Goal: Task Accomplishment & Management: Use online tool/utility

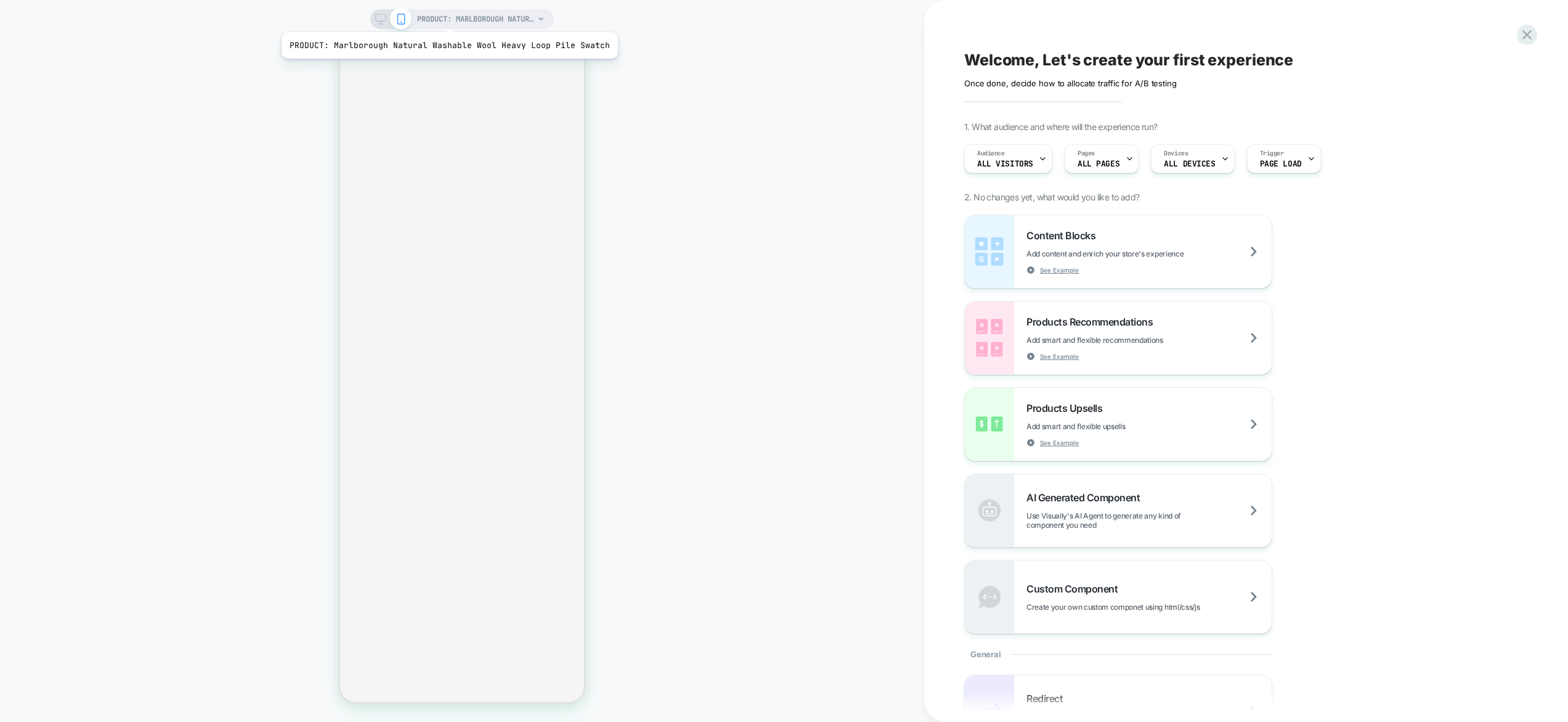
click at [447, 16] on span "PRODUCT: Marlborough Natural Washable Wool Heavy Loop Pile Swatch" at bounding box center [476, 18] width 118 height 19
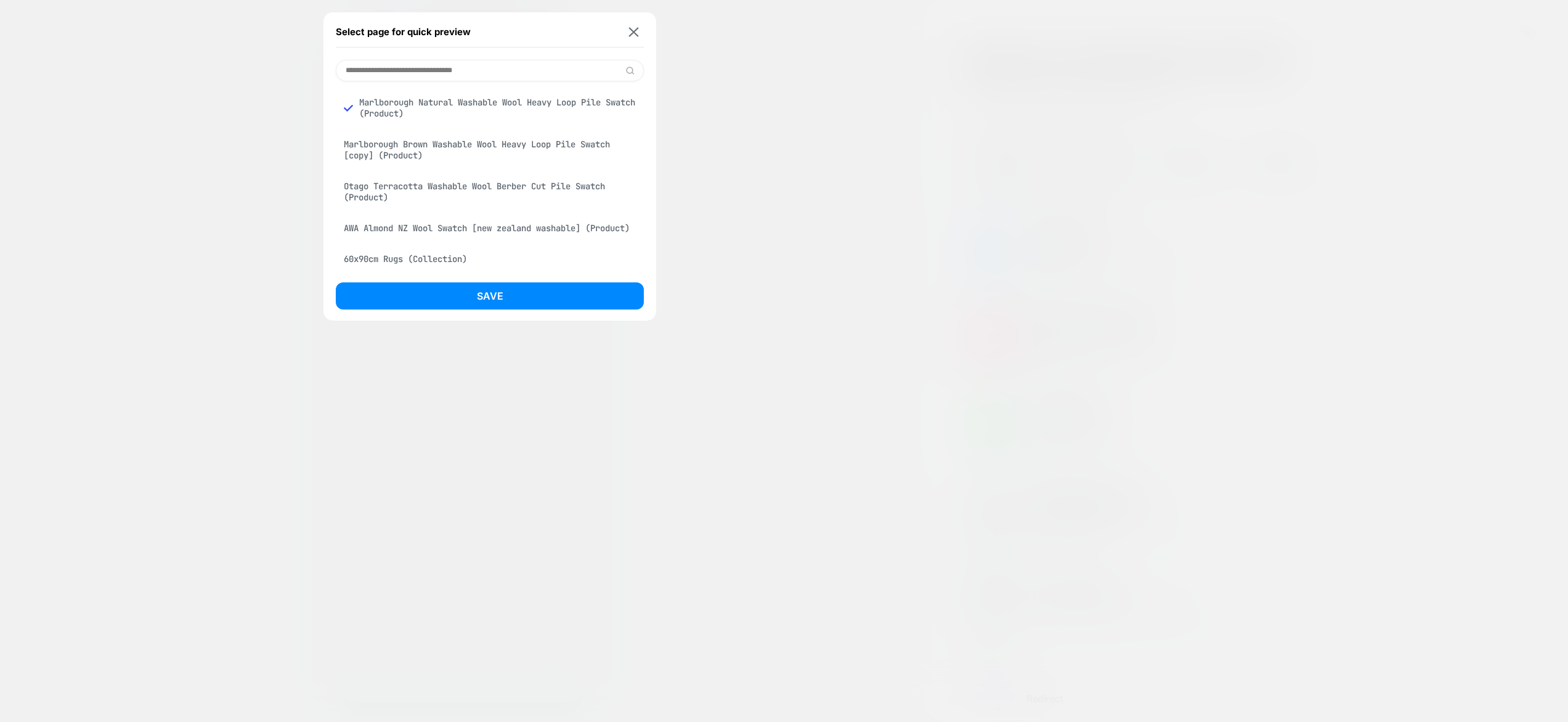
click at [265, 124] on div at bounding box center [784, 361] width 1568 height 722
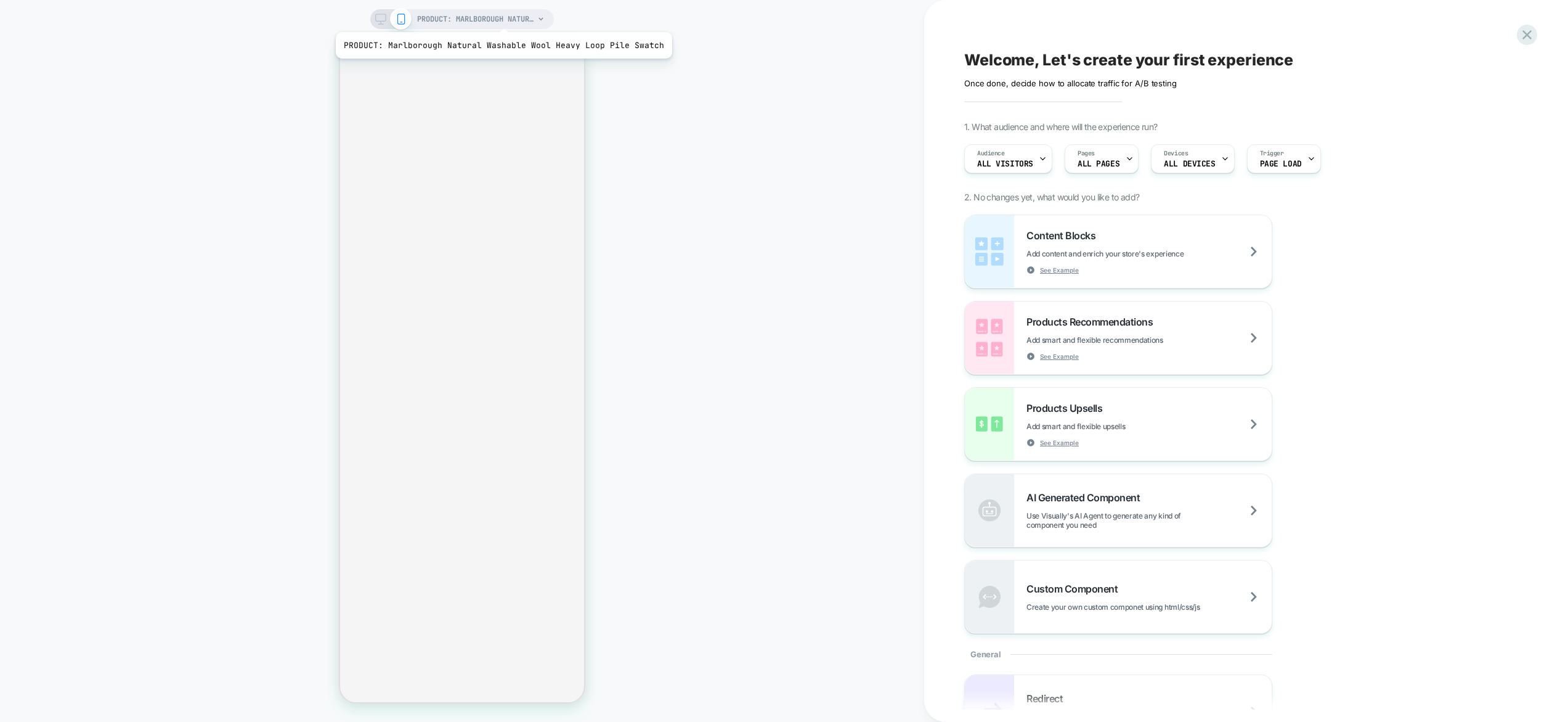
click at [500, 17] on span "PRODUCT: Marlborough Natural Washable Wool Heavy Loop Pile Swatch" at bounding box center [476, 18] width 118 height 19
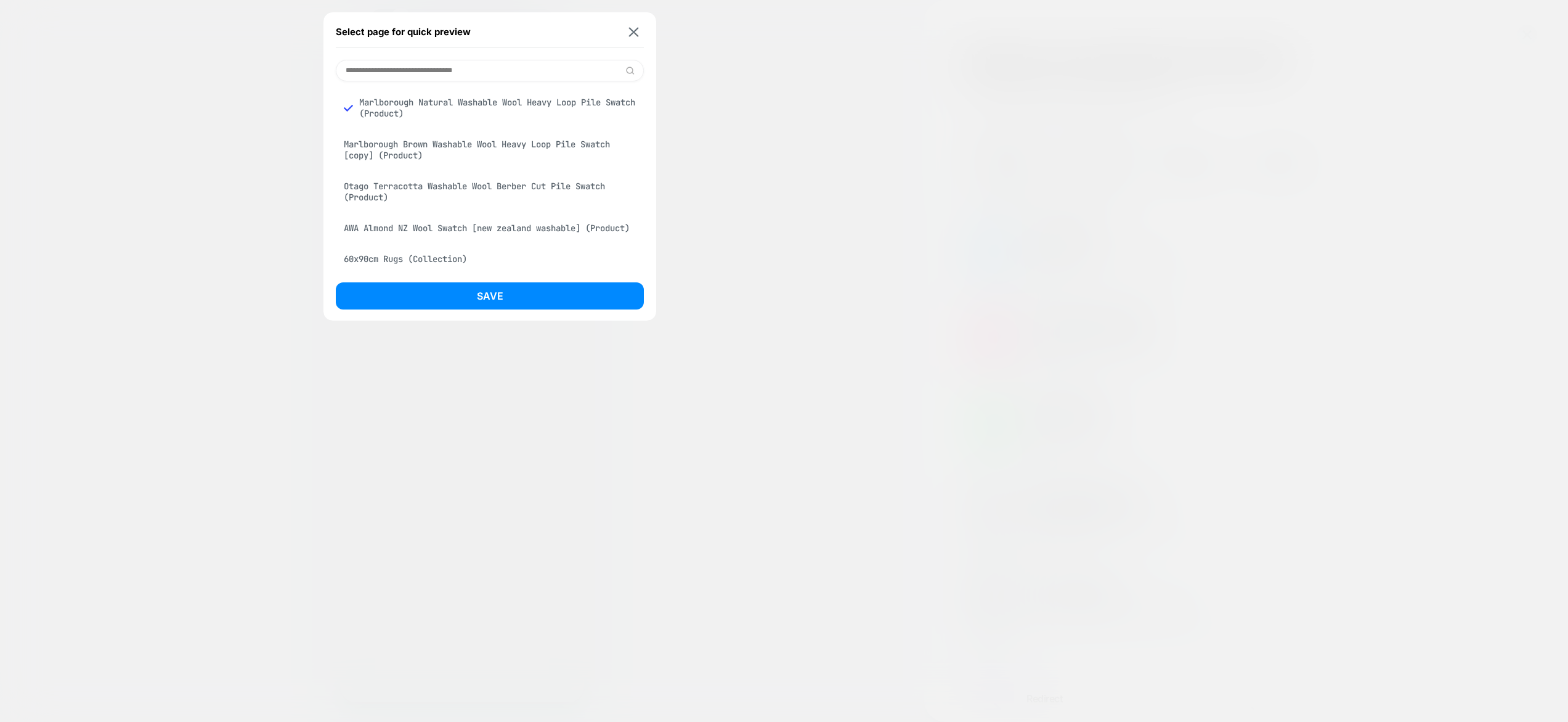
click at [434, 192] on div "Otago Terracotta Washable Wool Berber Cut Pile Swatch (Product)" at bounding box center [490, 192] width 308 height 35
click at [467, 291] on button "Save" at bounding box center [490, 296] width 308 height 28
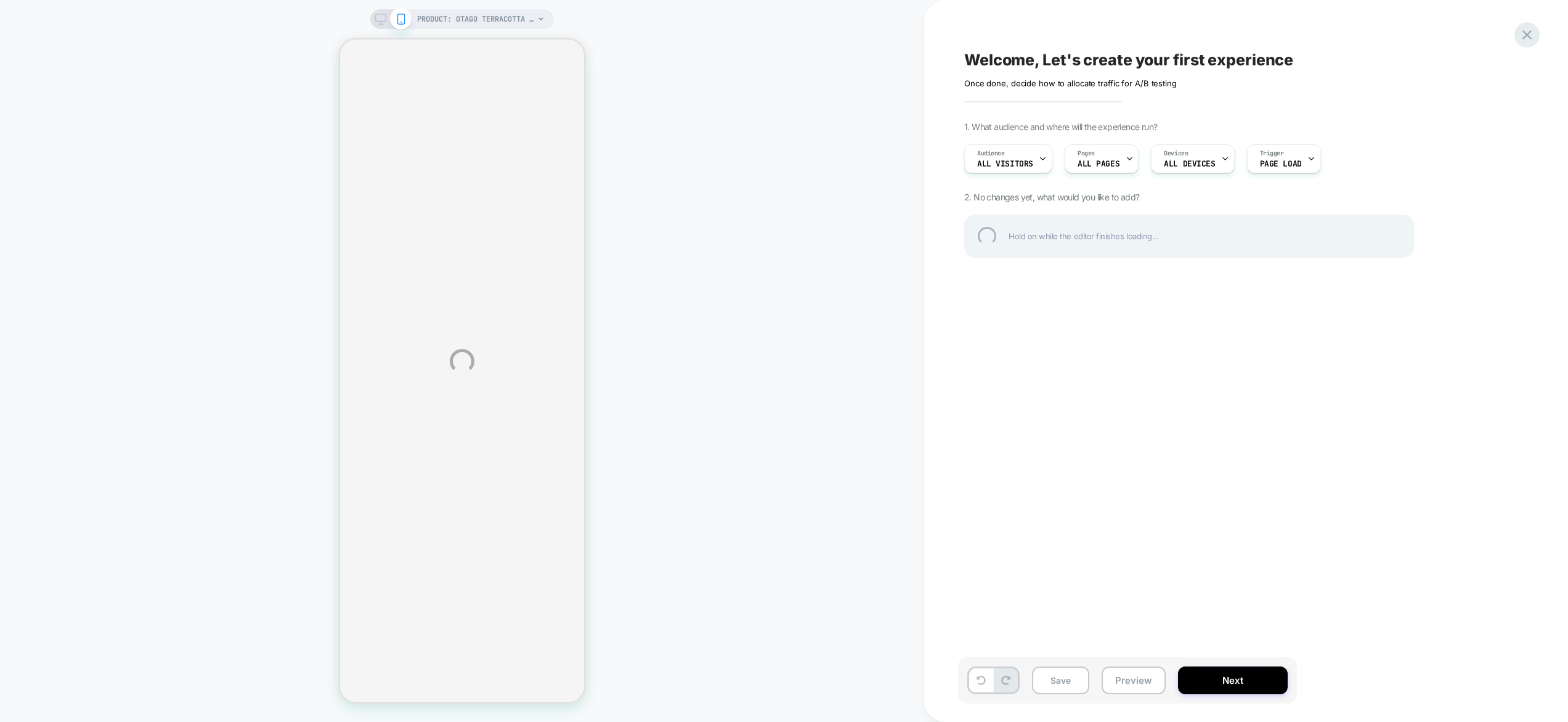
click at [1523, 30] on div at bounding box center [1528, 35] width 26 height 26
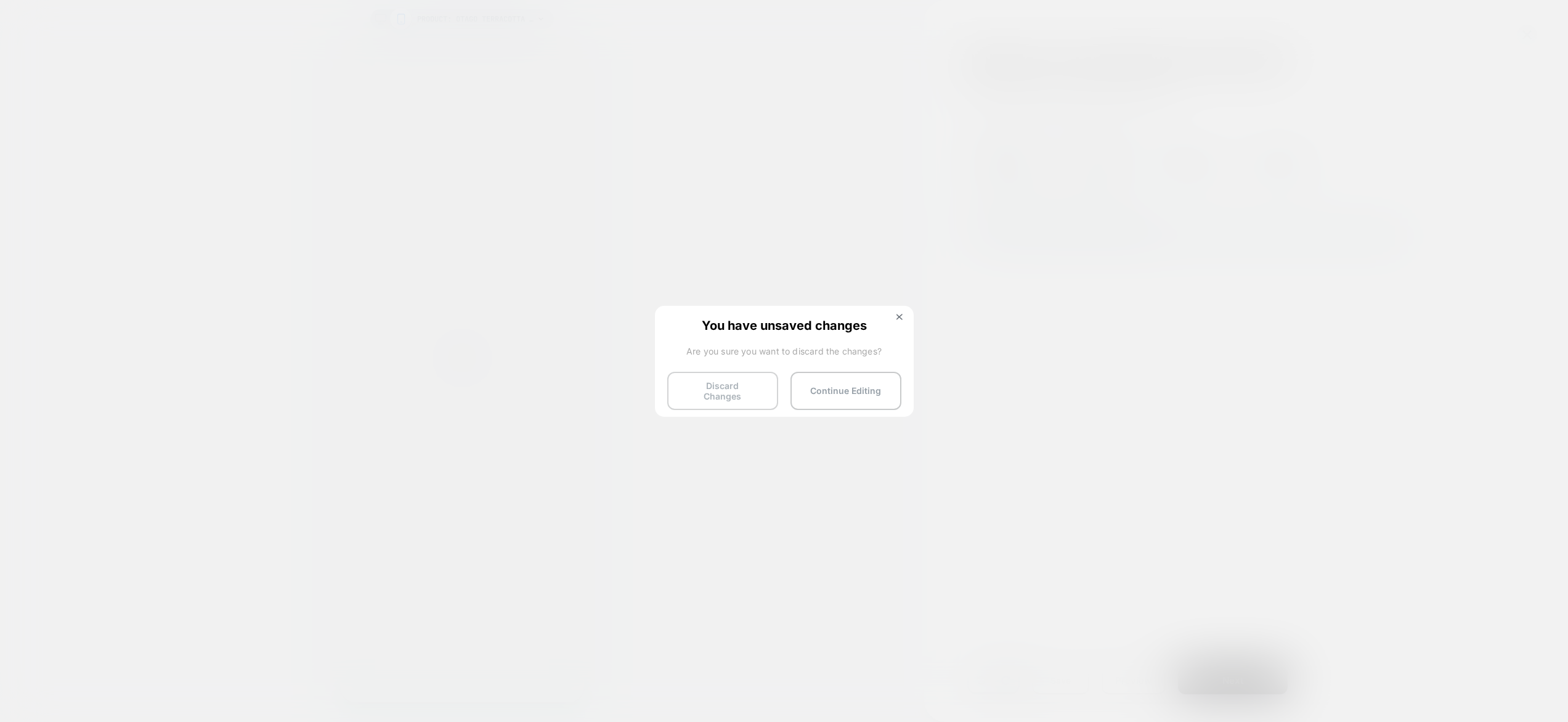
click at [748, 391] on button "Discard Changes" at bounding box center [722, 391] width 111 height 39
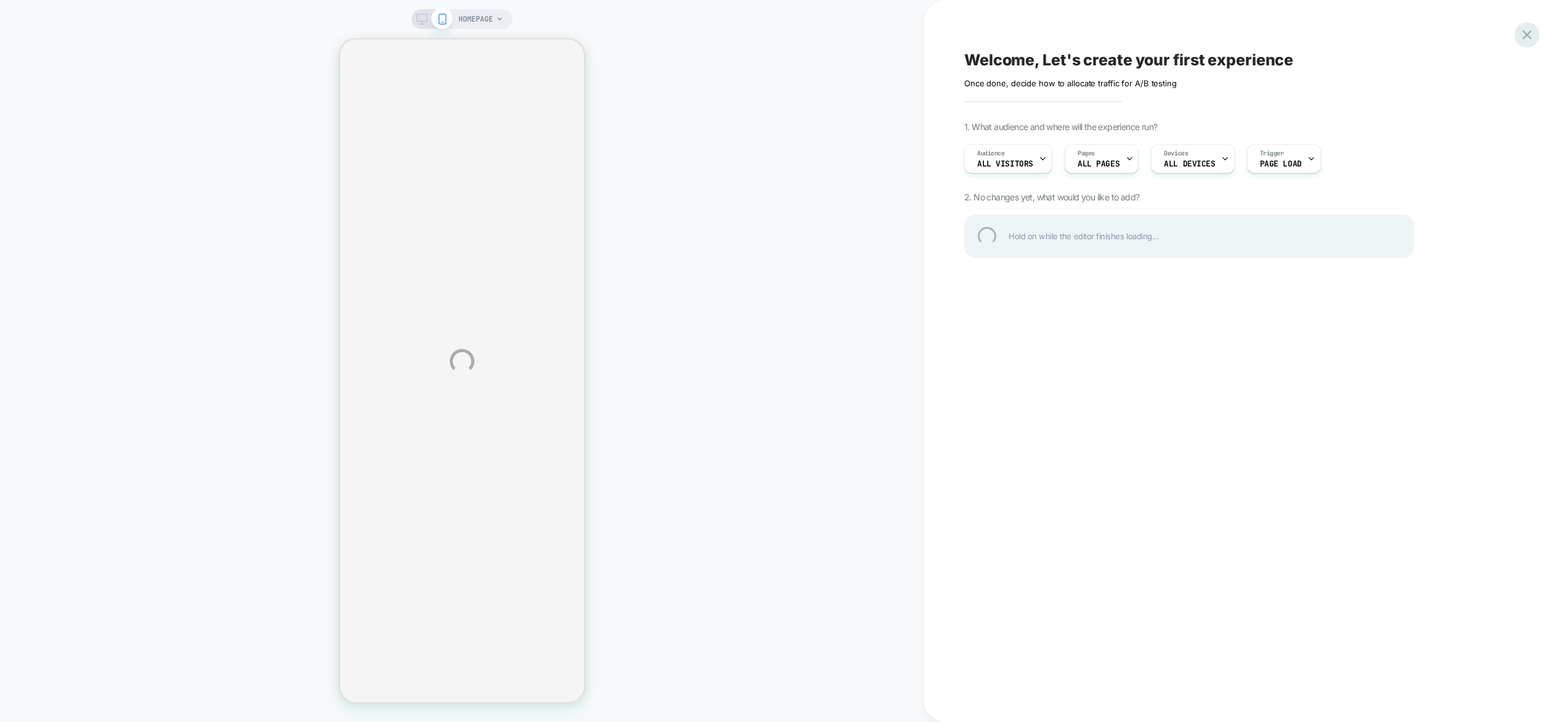
click at [1528, 32] on div at bounding box center [1528, 35] width 26 height 26
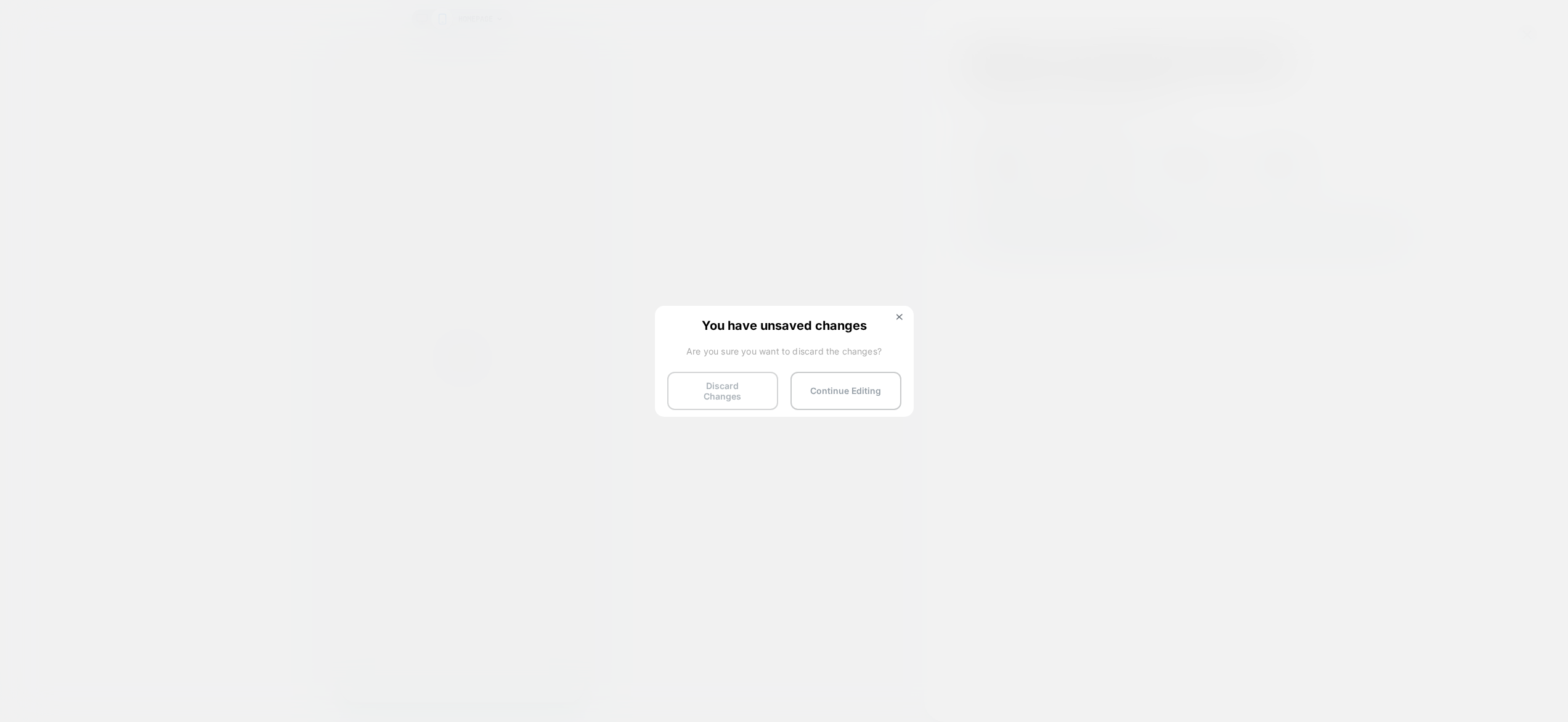
click at [685, 392] on button "Discard Changes" at bounding box center [722, 391] width 111 height 39
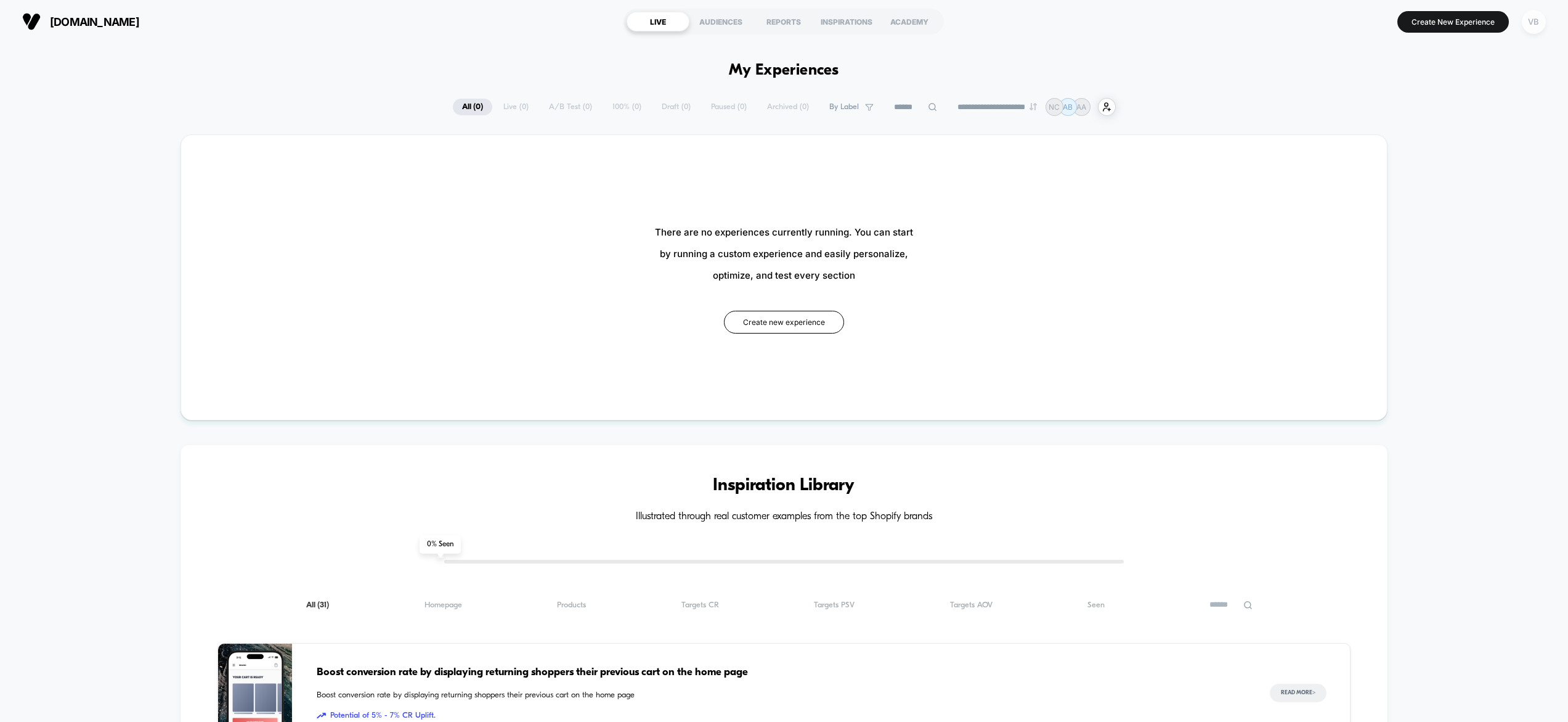
click at [1532, 21] on div "VB" at bounding box center [1534, 22] width 24 height 24
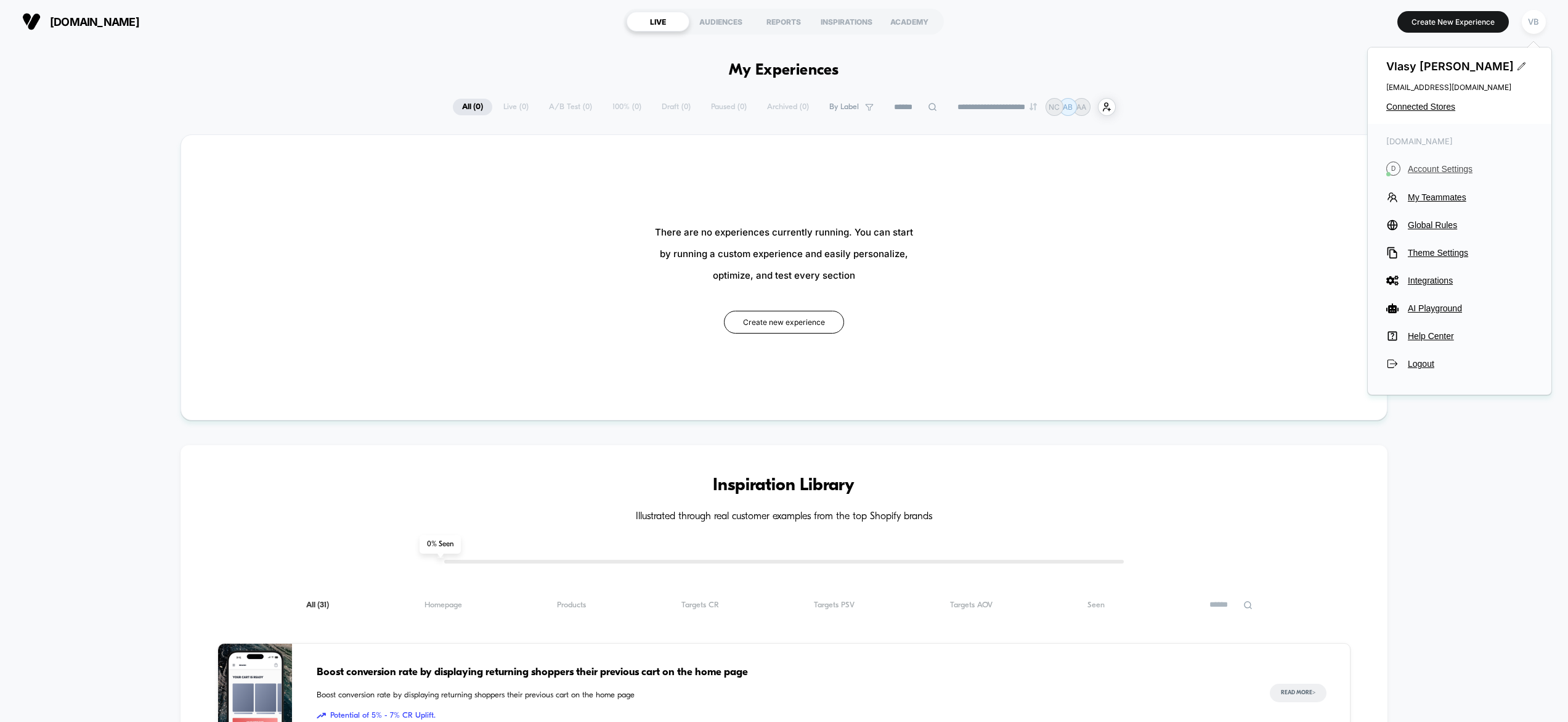
click at [1433, 163] on button "D Account Settings" at bounding box center [1460, 168] width 147 height 14
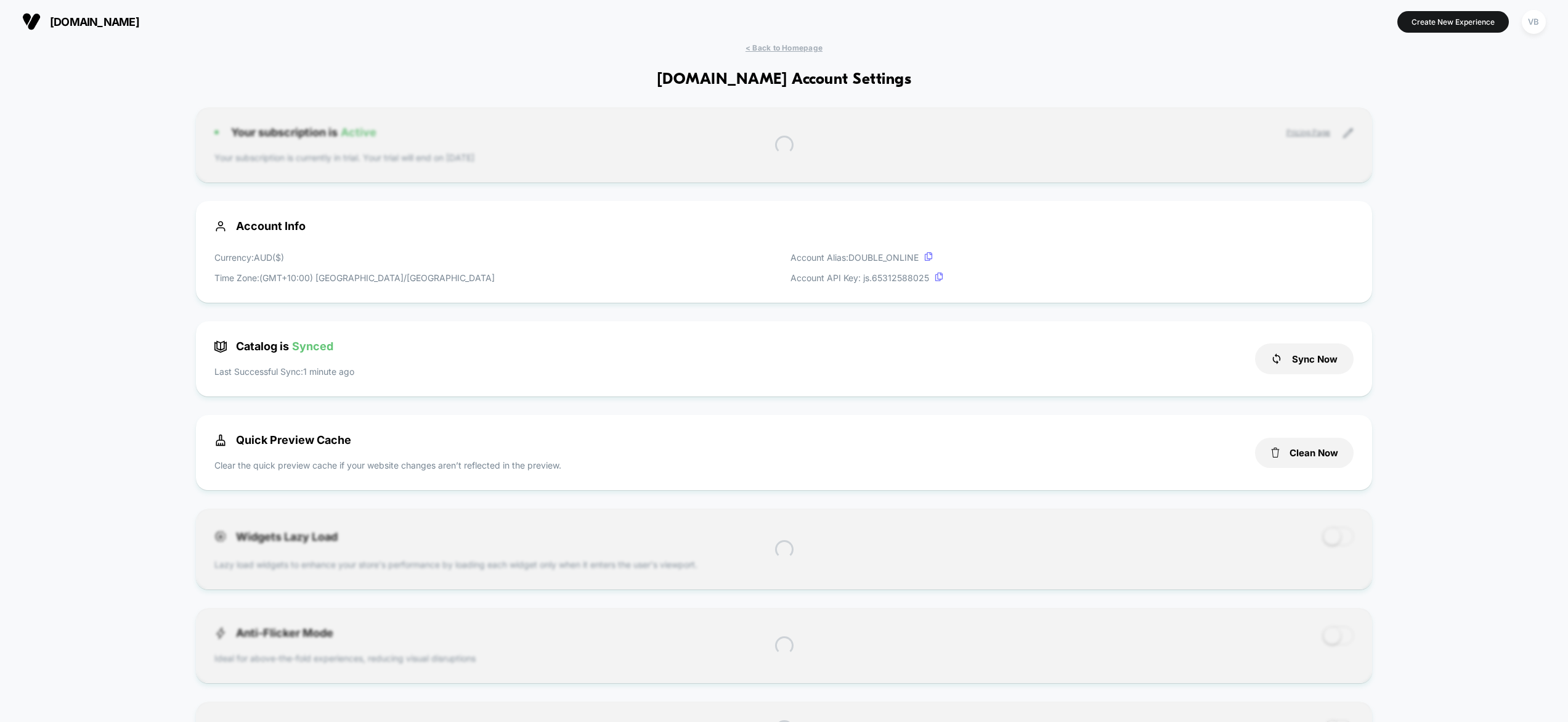
scroll to position [166, 0]
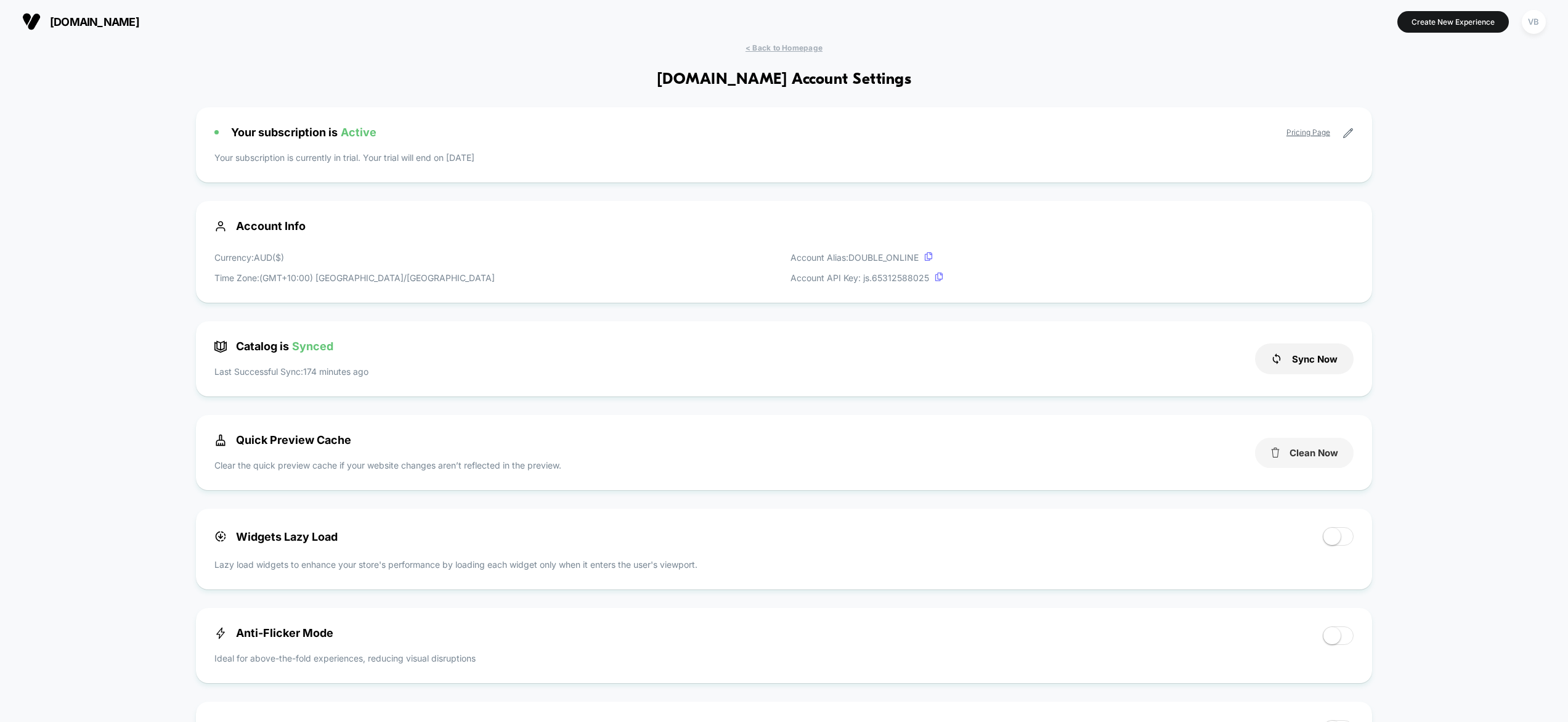
click at [1330, 455] on button "Clean Now" at bounding box center [1304, 453] width 98 height 30
click at [64, 27] on span "double.online" at bounding box center [94, 22] width 89 height 13
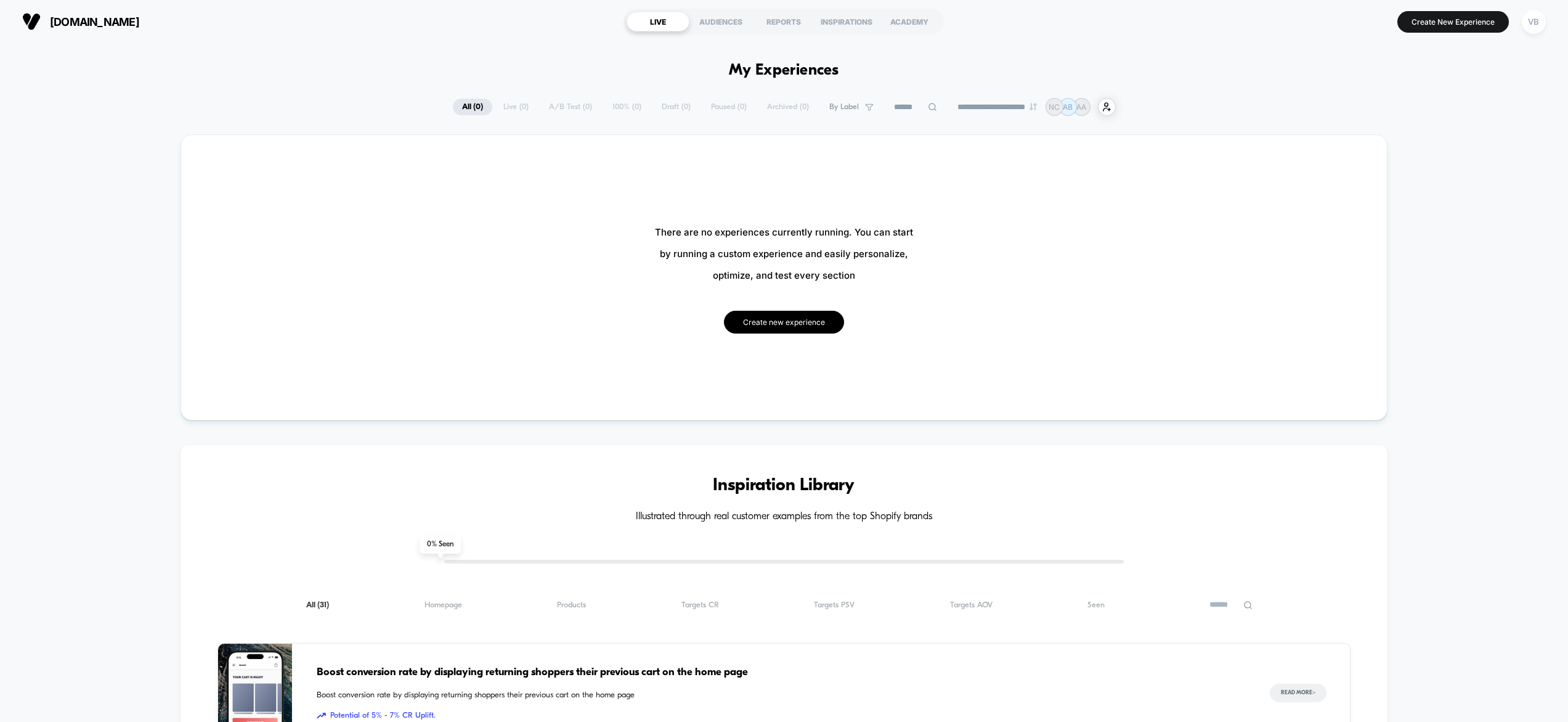
click at [762, 325] on button "Create new experience" at bounding box center [784, 322] width 120 height 23
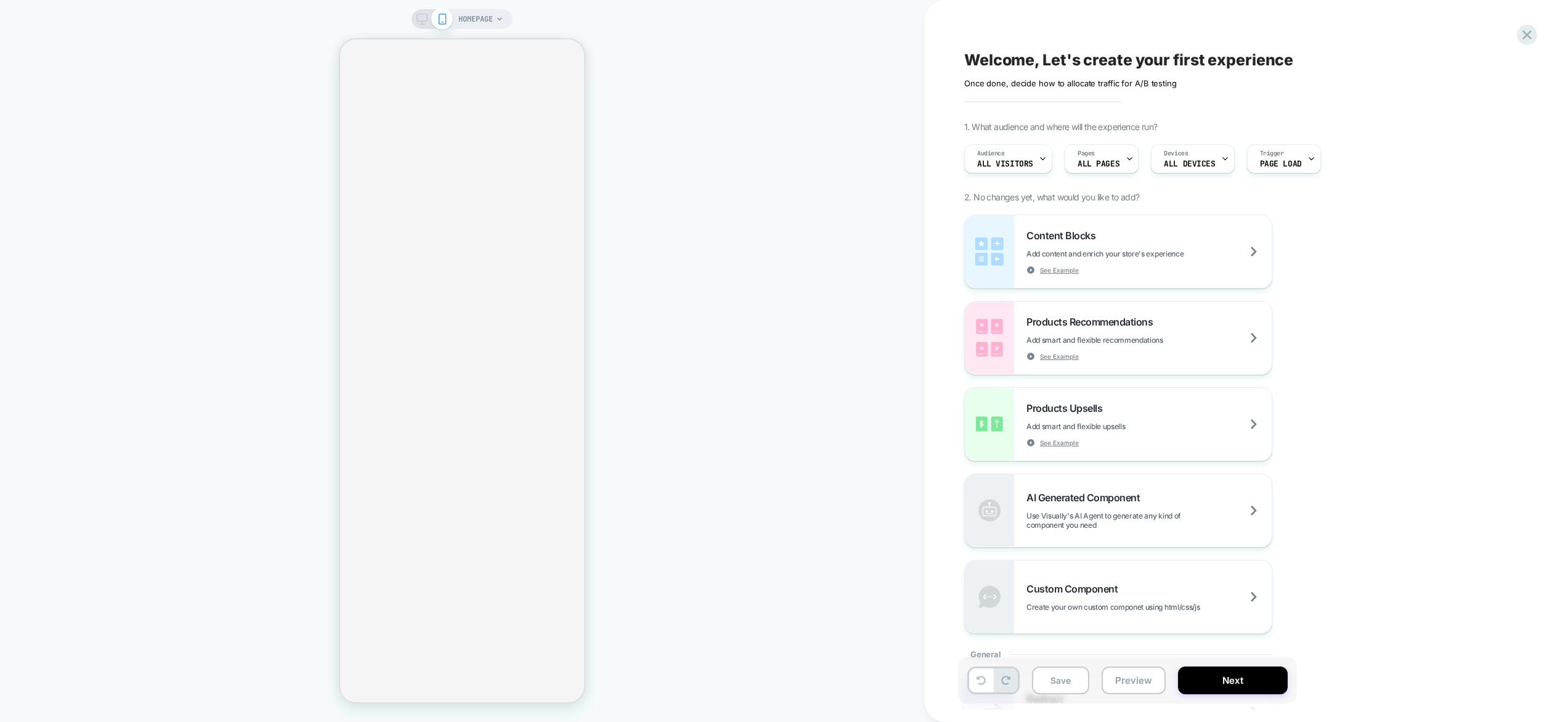
click at [485, 18] on span "HOMEPAGE" at bounding box center [476, 18] width 35 height 19
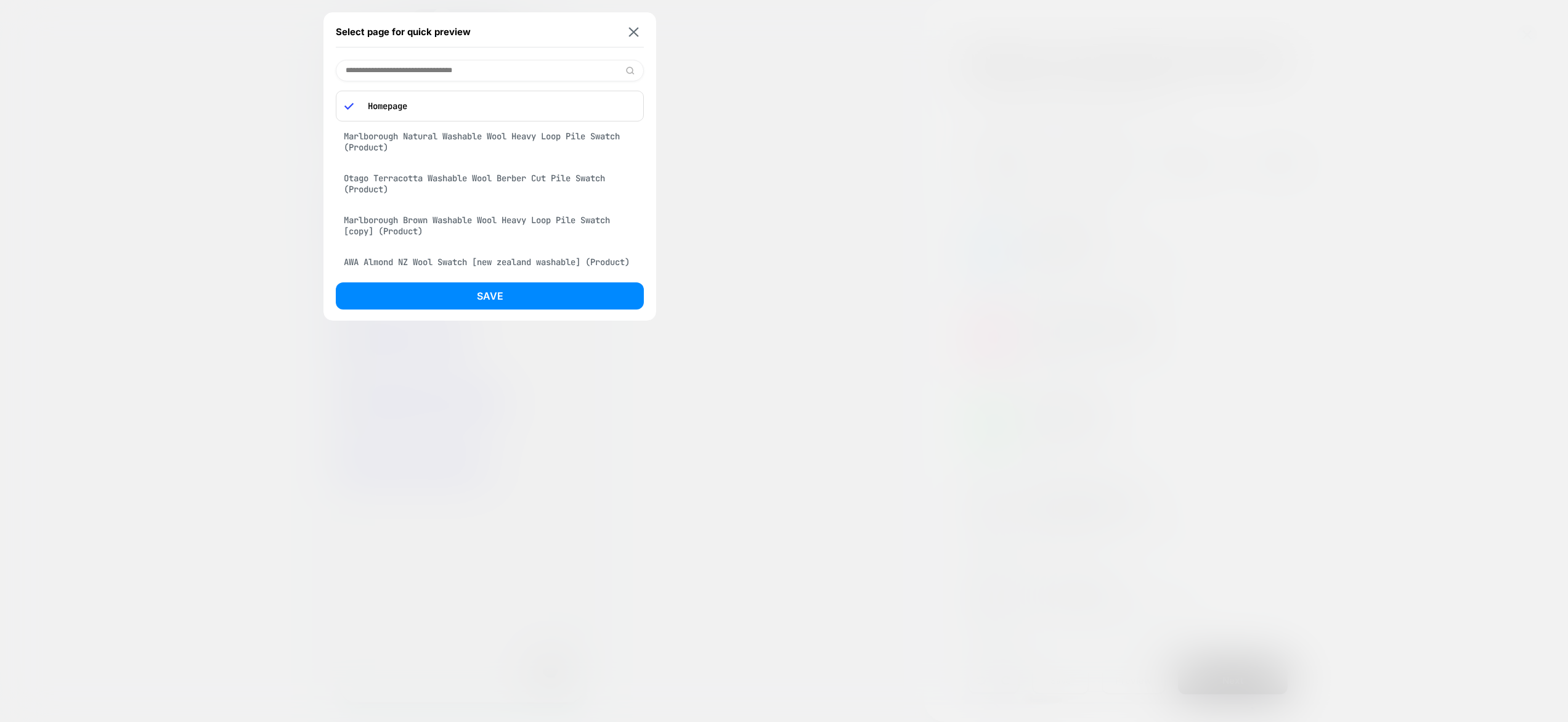
click at [407, 66] on input at bounding box center [490, 70] width 308 height 21
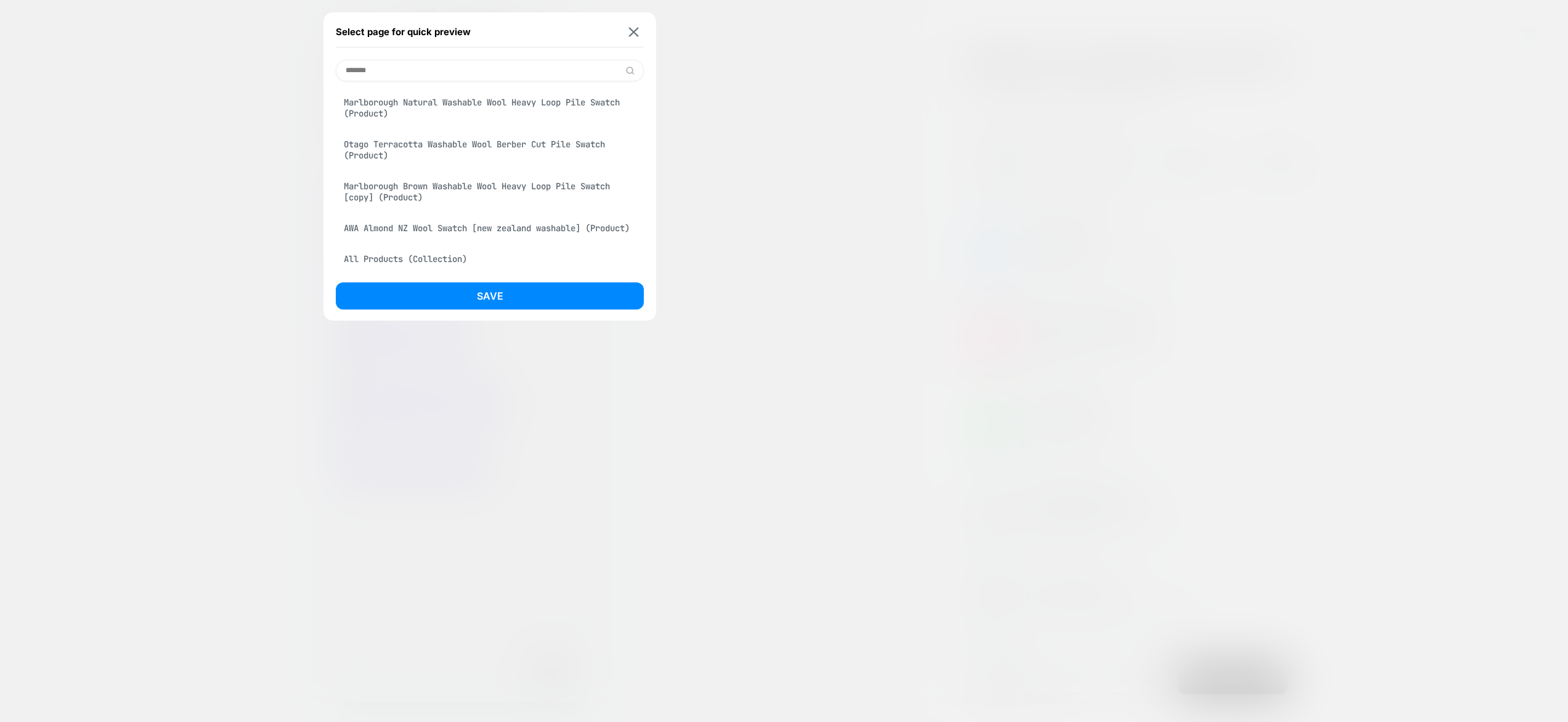
type input "*******"
click at [447, 114] on div "Marlborough Natural Washable Wool Heavy Loop Pile Swatch (Product)" at bounding box center [490, 108] width 308 height 35
click at [481, 295] on button "Save" at bounding box center [490, 296] width 308 height 28
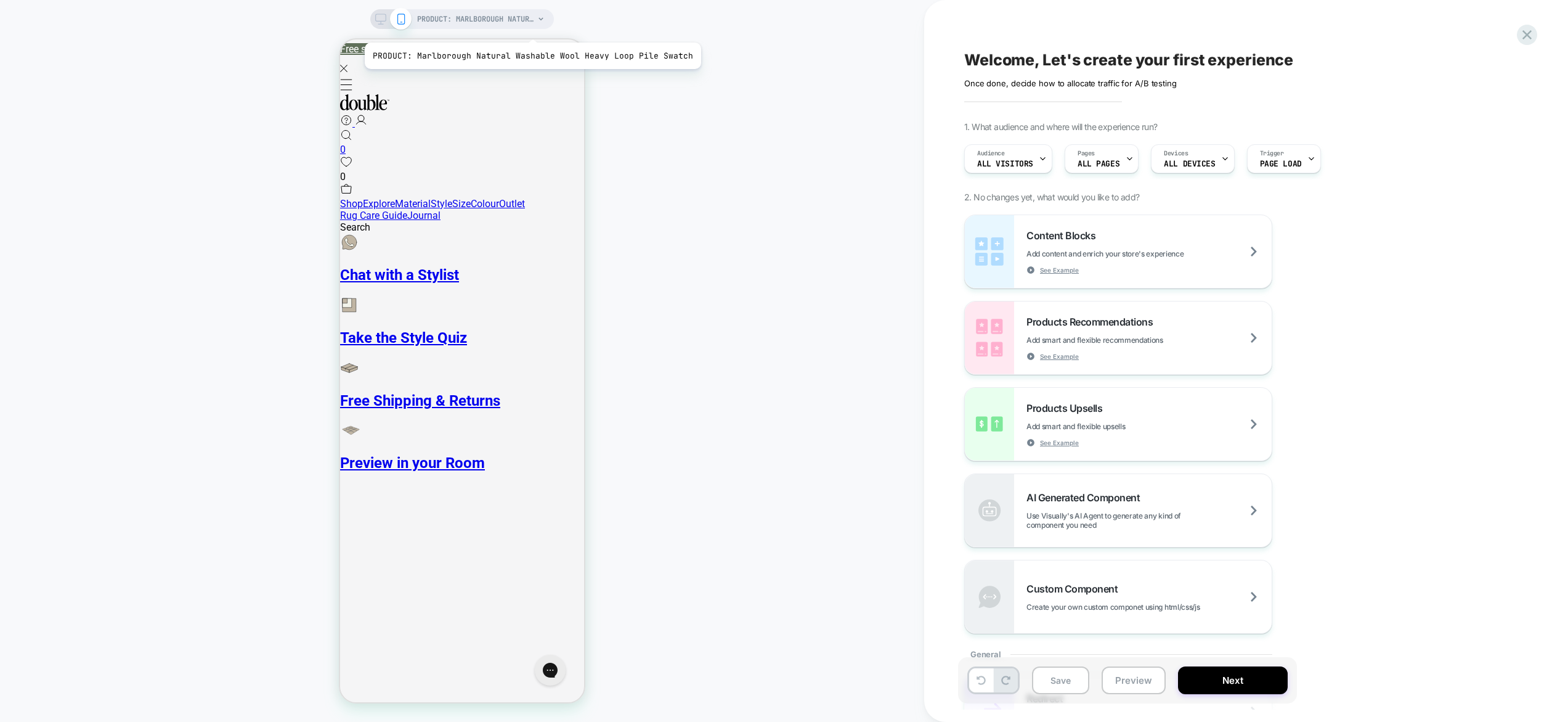
click at [476, 36] on div "PRODUCT: Marlborough Natural Washable Wool Heavy Loop Pile Swatch PRODUCT: Marl…" at bounding box center [462, 360] width 924 height 697
click at [476, 24] on span "PRODUCT: Marlborough Natural Washable Wool Heavy Loop Pile Swatch" at bounding box center [476, 18] width 118 height 19
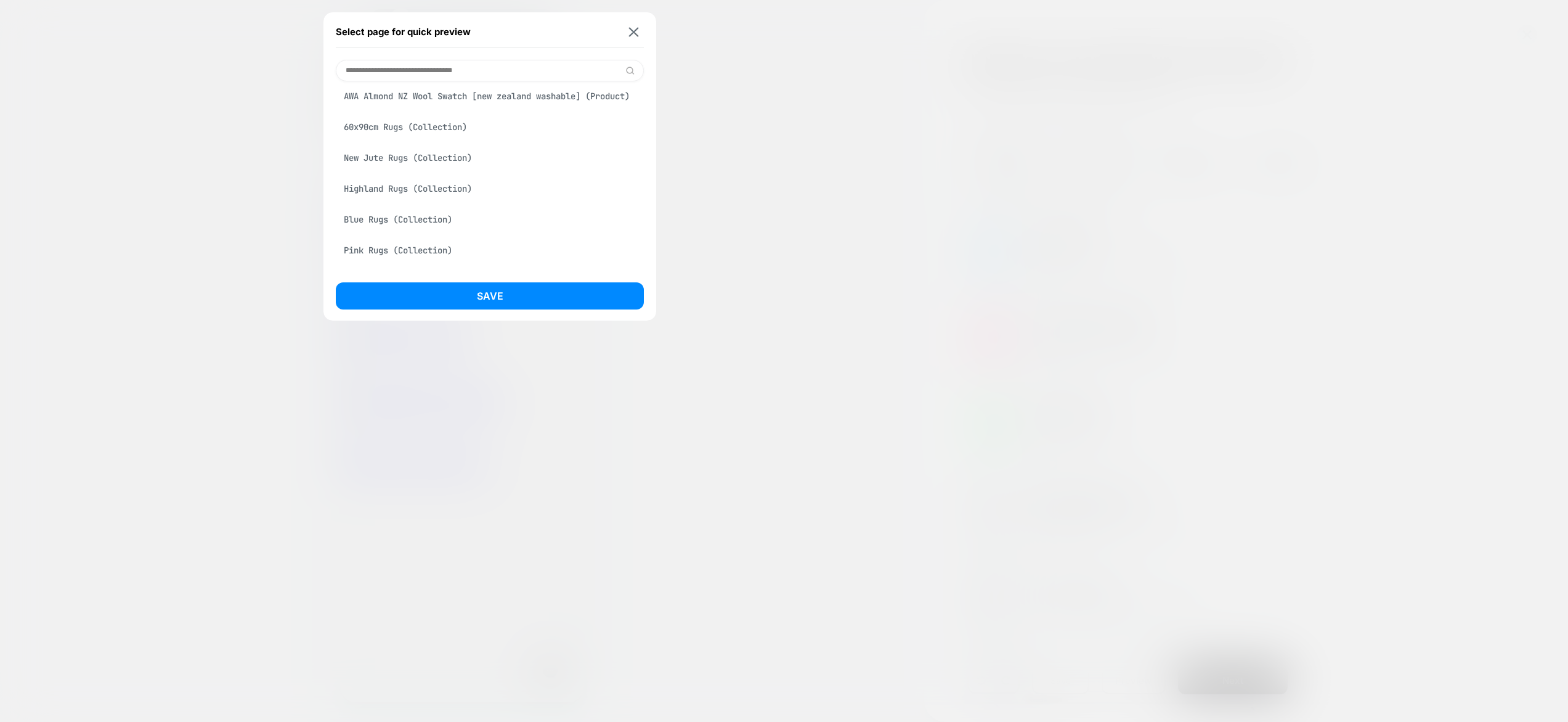
scroll to position [131, 0]
click at [432, 95] on div "AWA Almond NZ Wool Swatch [new zealand washable] (Product)" at bounding box center [490, 97] width 308 height 24
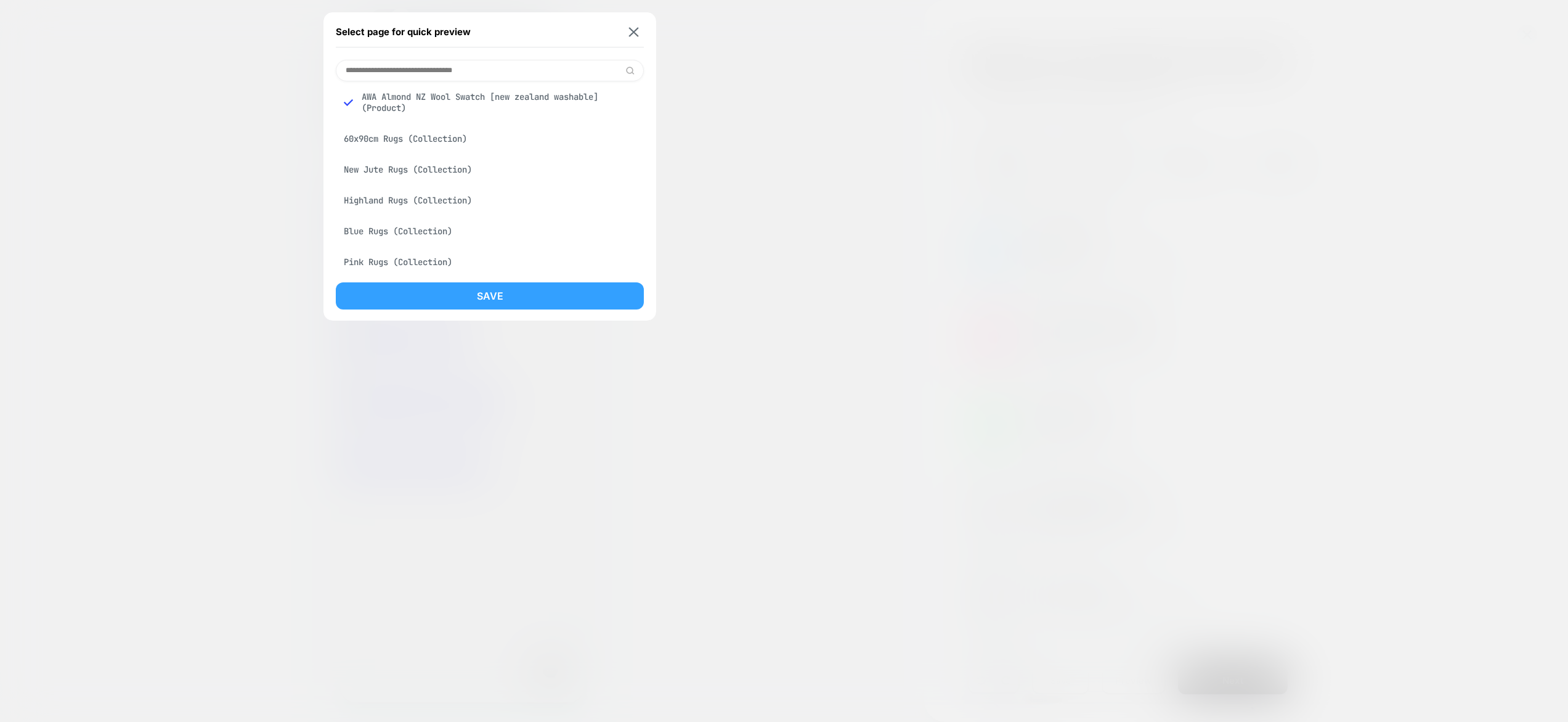
click at [529, 294] on button "Save" at bounding box center [490, 296] width 308 height 28
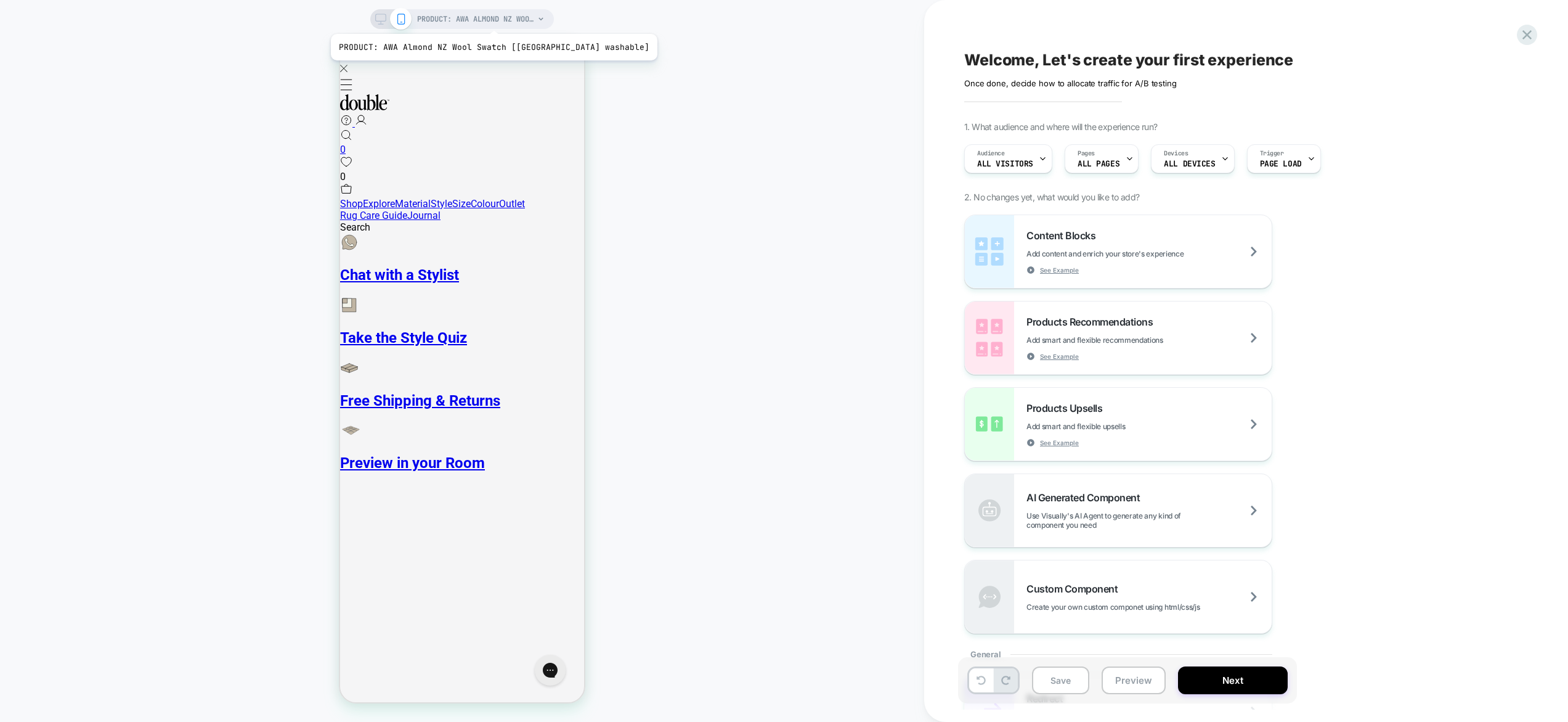
click at [476, 18] on span "PRODUCT: AWA Almond NZ Wool Swatch [new zealand washable]" at bounding box center [476, 18] width 118 height 19
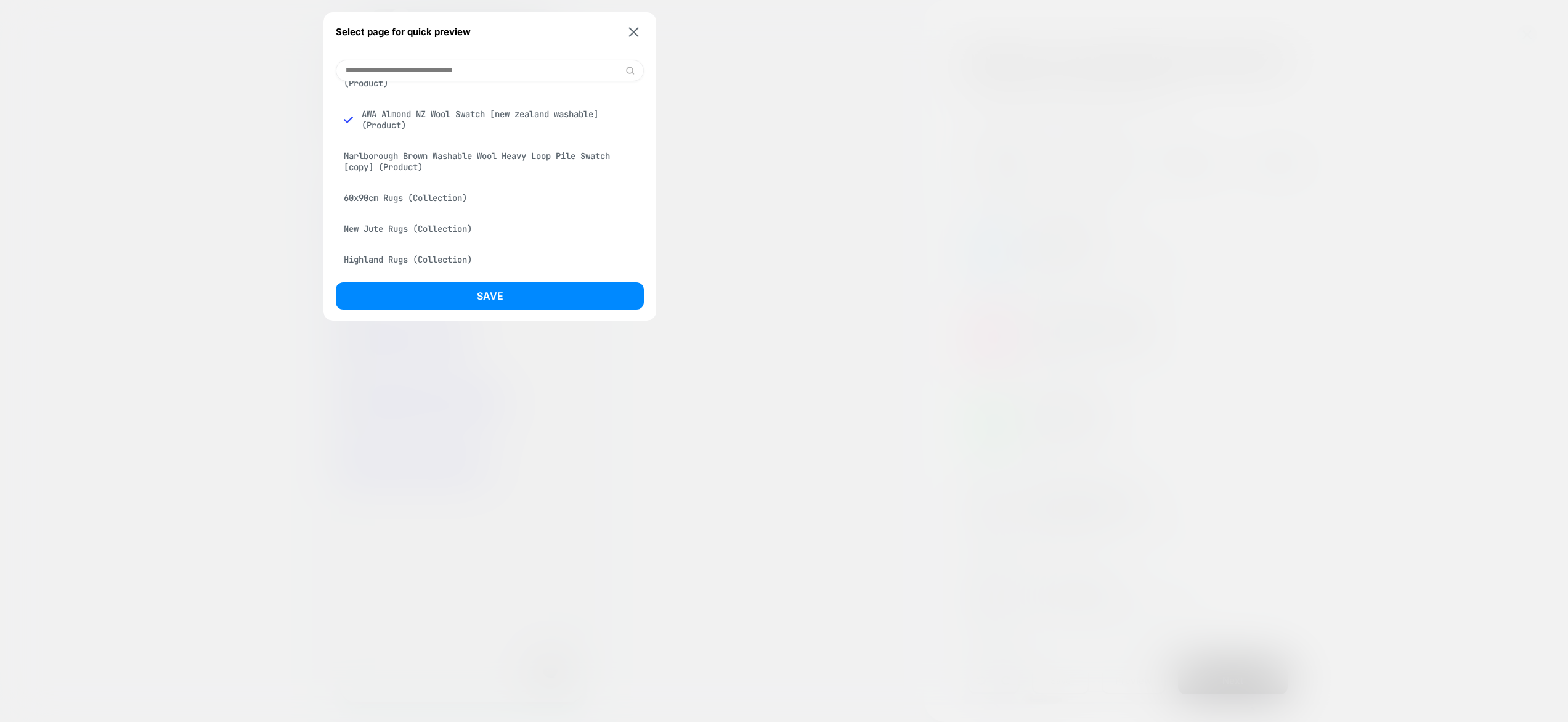
scroll to position [85, 0]
click at [407, 154] on div "Marlborough Brown Washable Wool Heavy Loop Pile Swatch [copy] (Product)" at bounding box center [490, 150] width 308 height 35
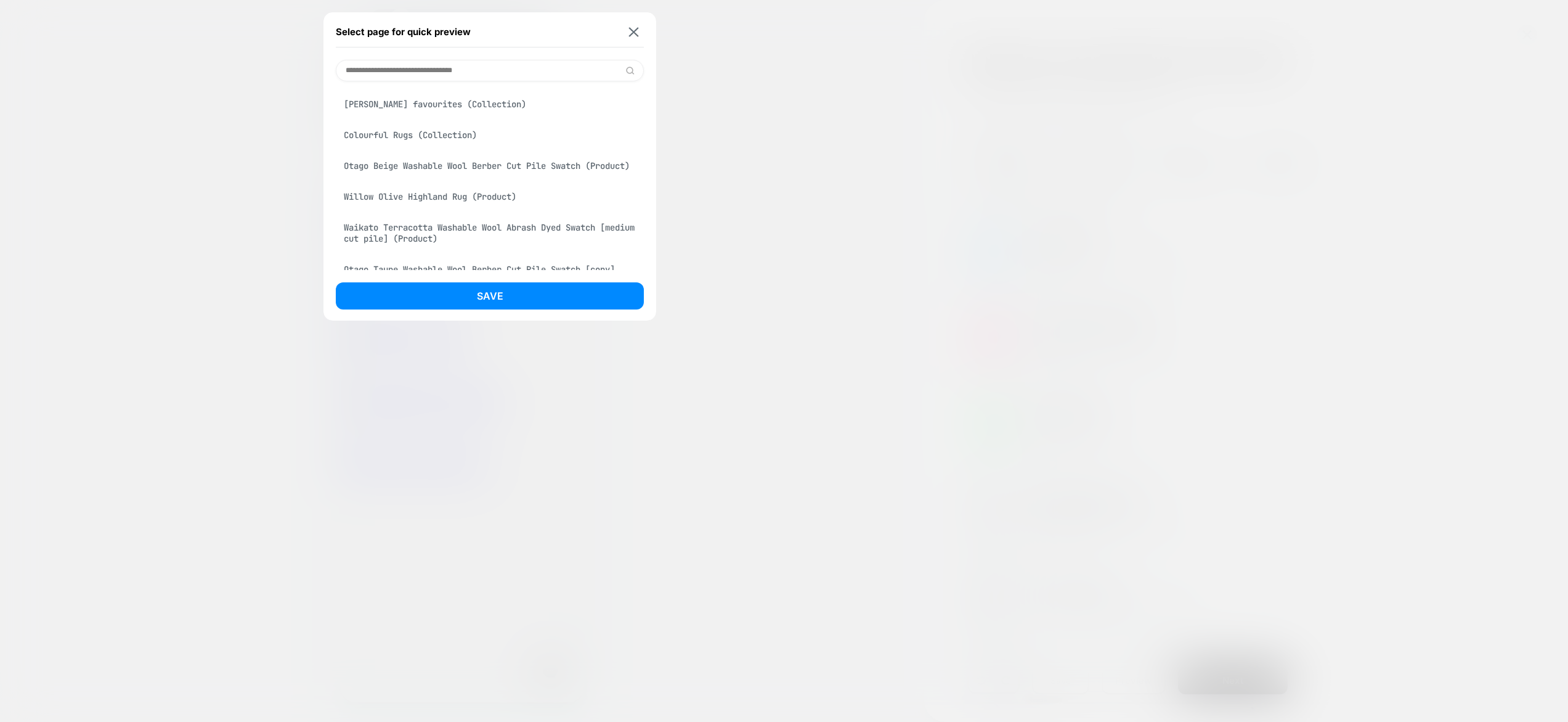
scroll to position [140, 0]
click at [476, 71] on input at bounding box center [490, 70] width 308 height 21
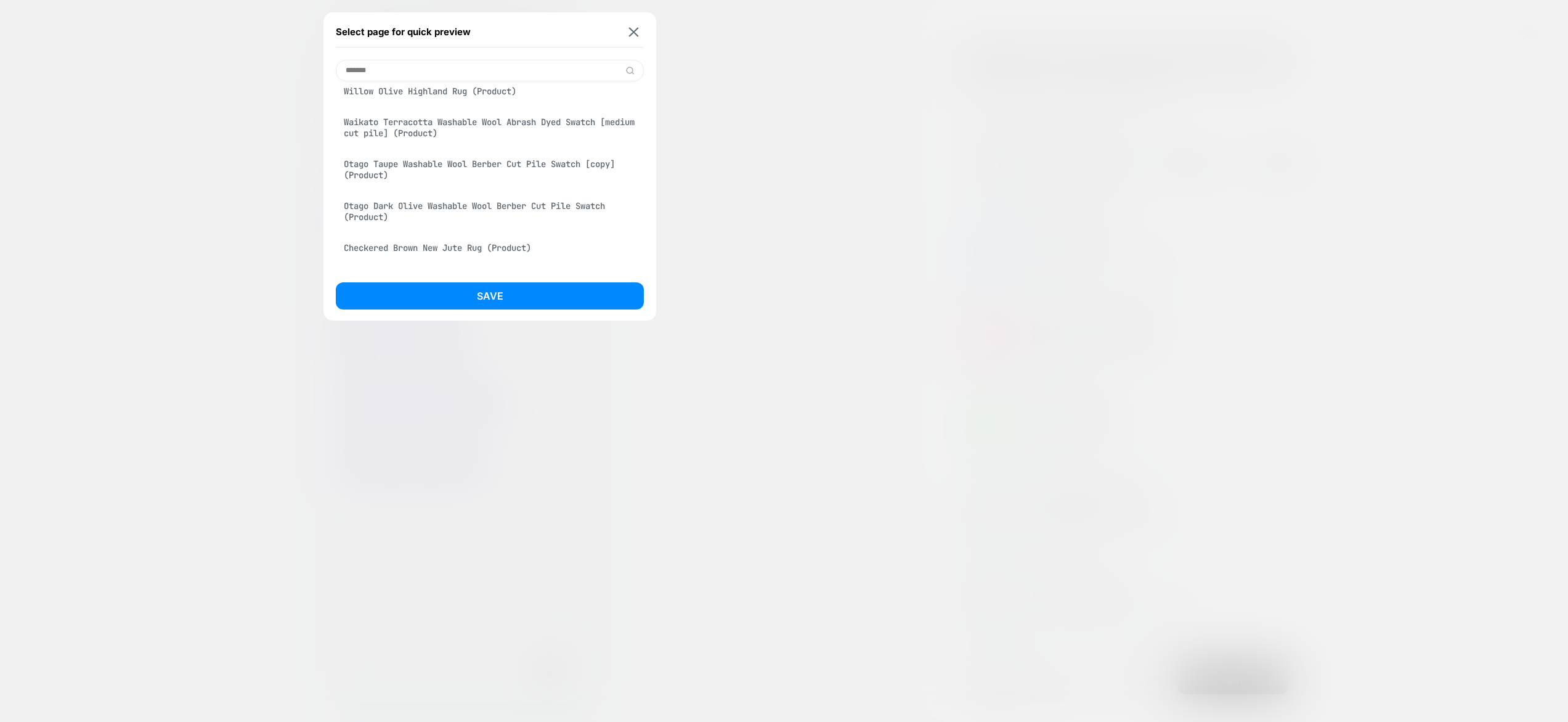
scroll to position [517, 0]
type input "*******"
click at [443, 145] on div "[PERSON_NAME] Caramel Washable Wool Fine Cut Pile Swatch [copy] (Product)" at bounding box center [490, 129] width 308 height 35
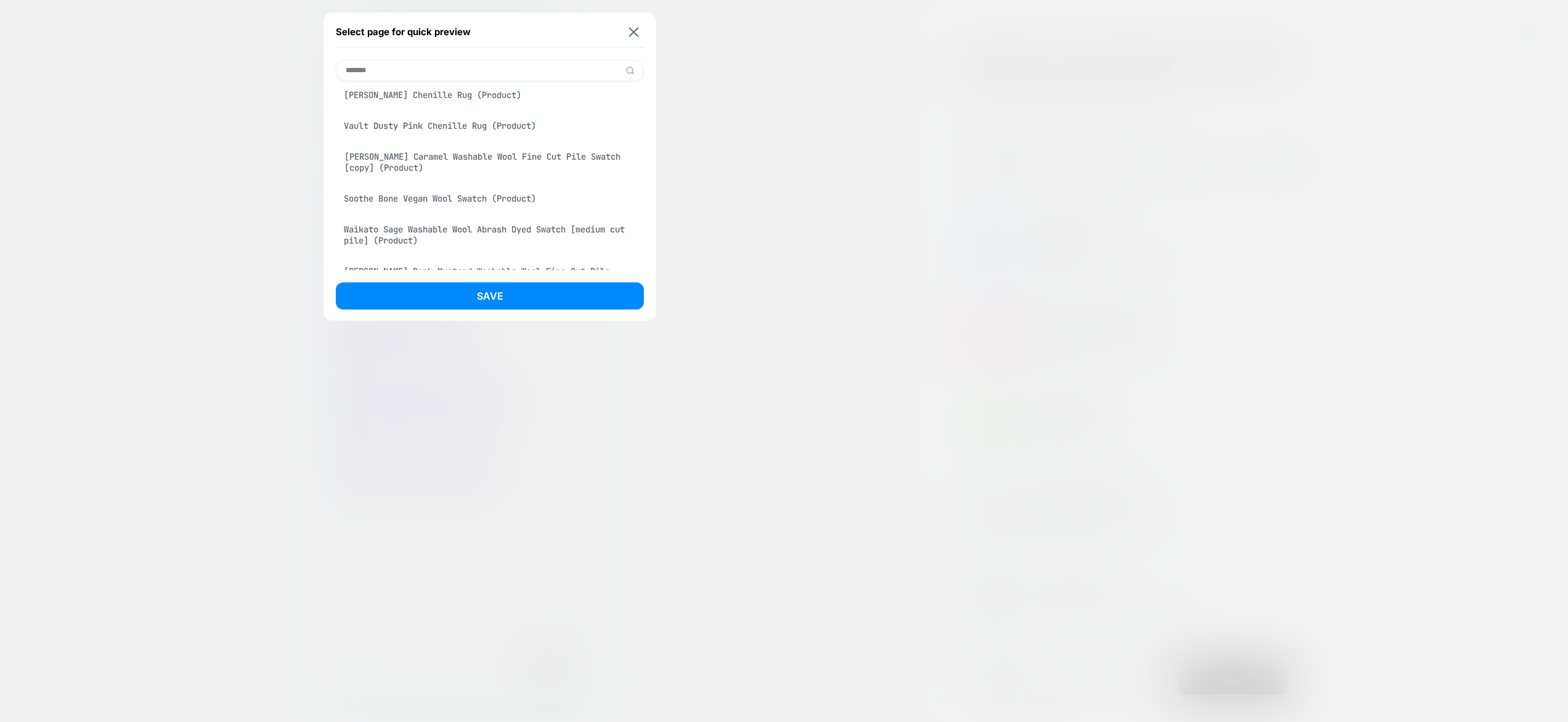
scroll to position [554, 0]
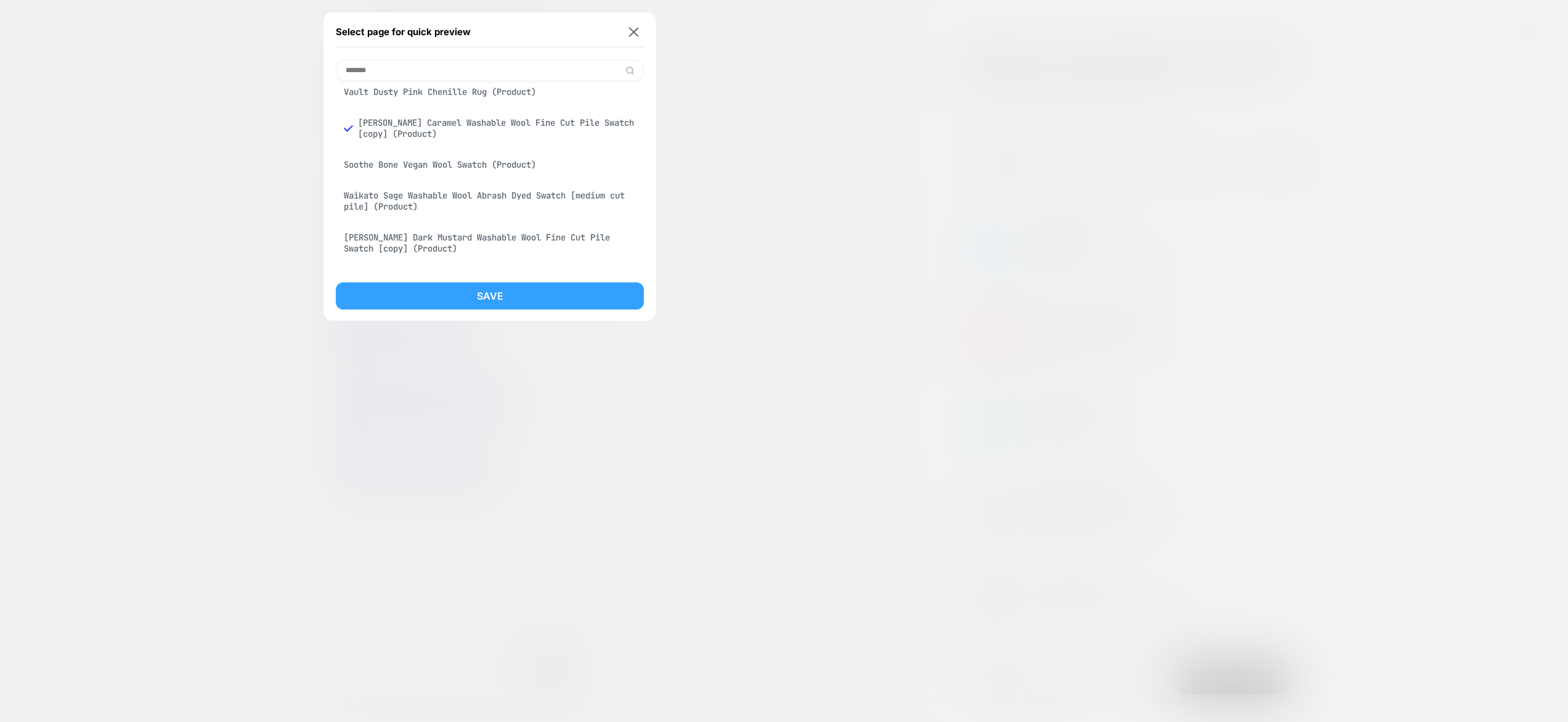
click at [496, 299] on button "Save" at bounding box center [490, 296] width 308 height 28
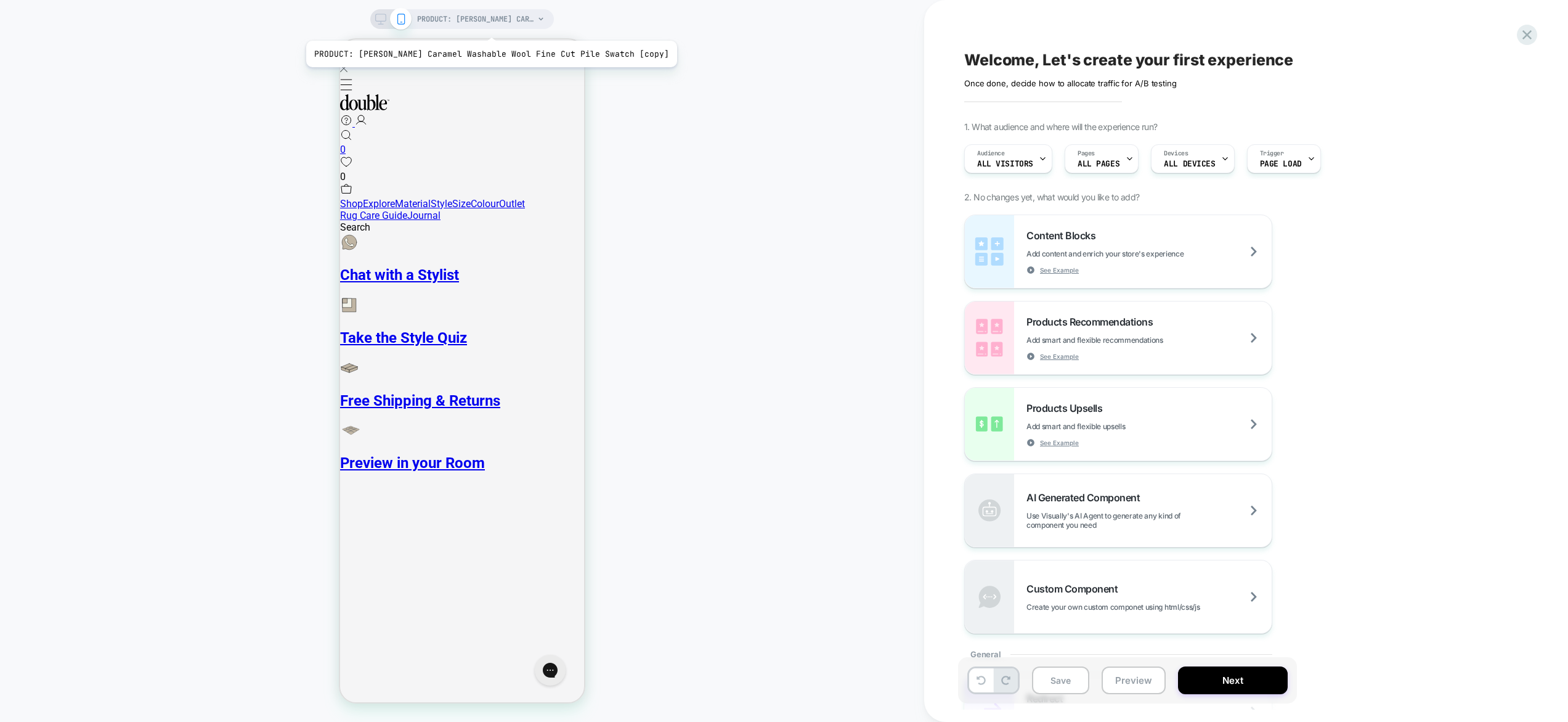
click at [468, 21] on span "PRODUCT: Nelson Caramel Washable Wool Fine Cut Pile Swatch [copy]" at bounding box center [476, 18] width 118 height 19
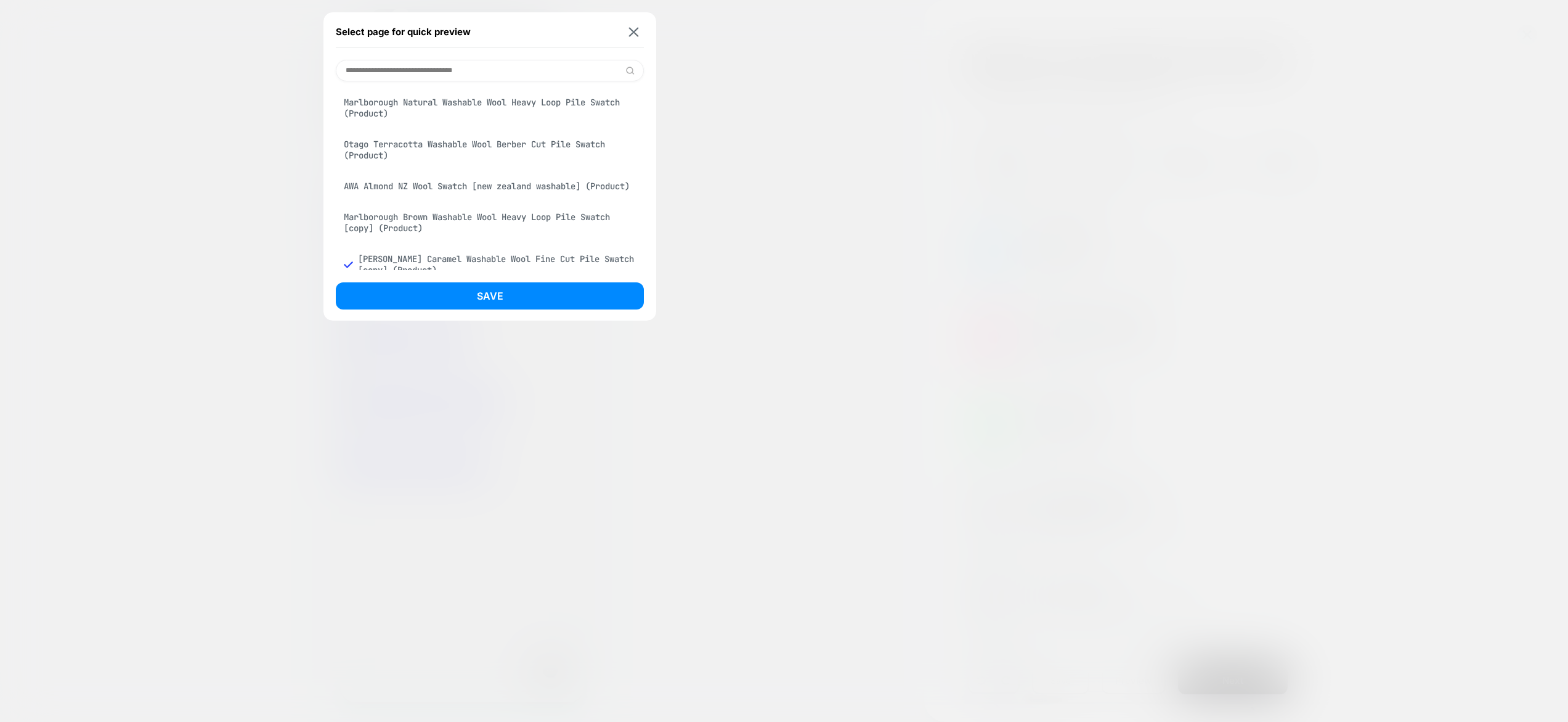
click at [480, 68] on input at bounding box center [490, 70] width 308 height 21
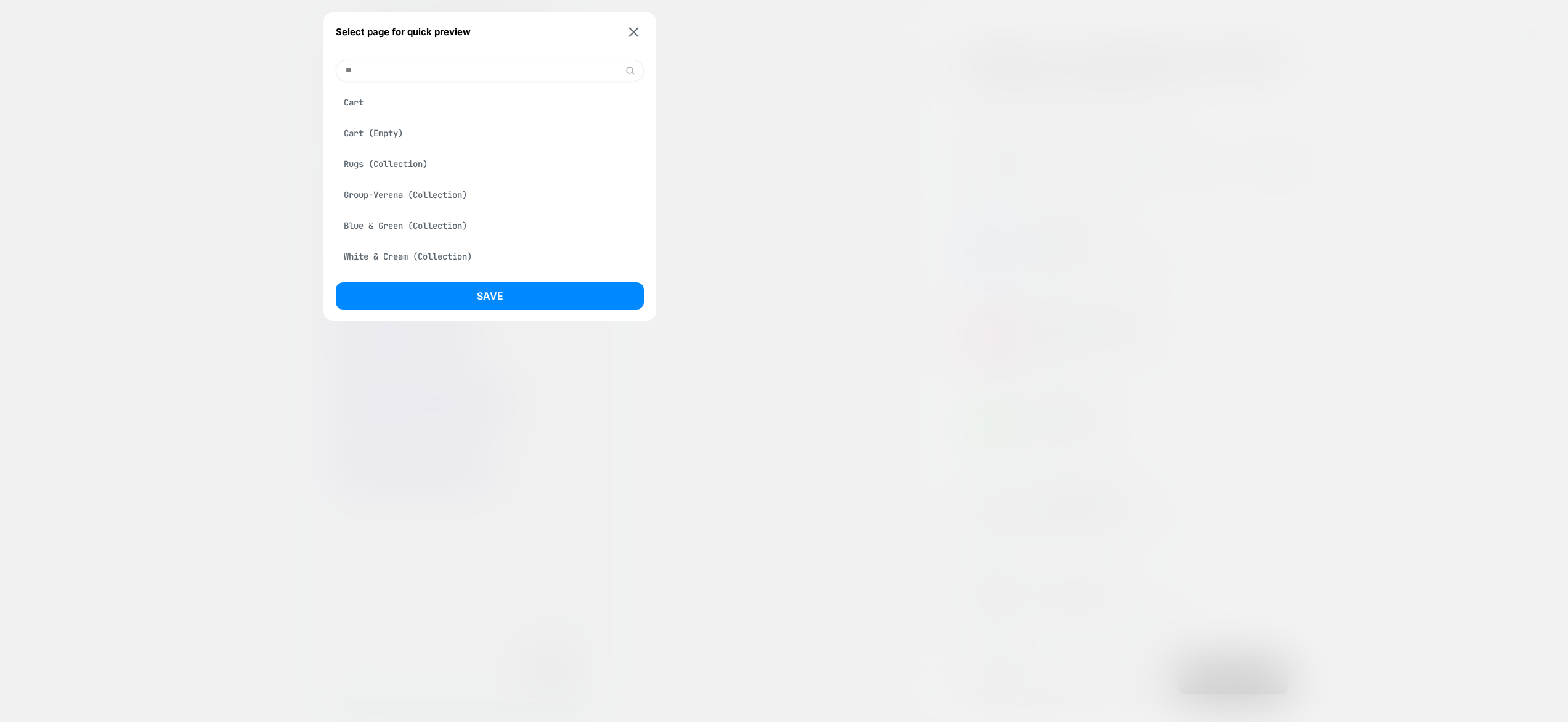
type input "*"
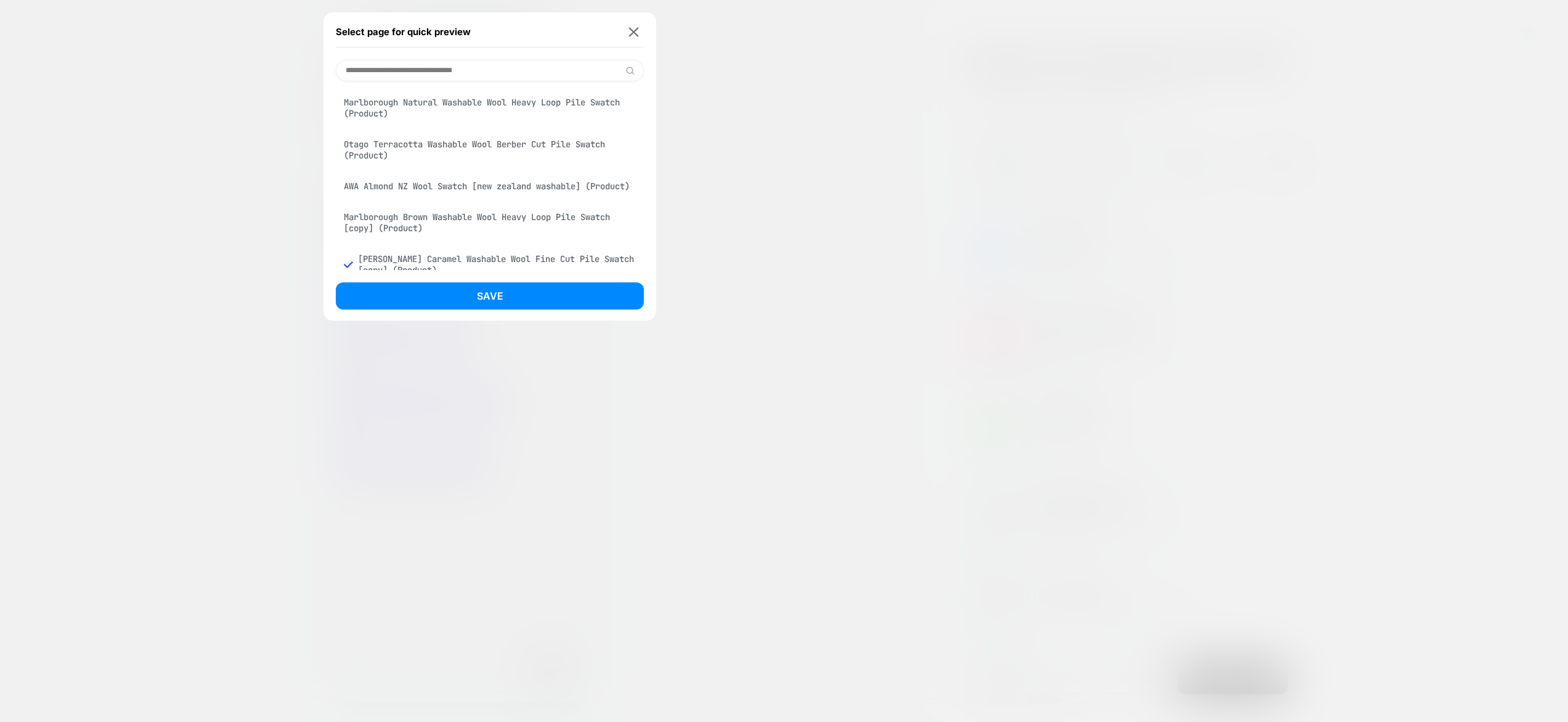
click at [467, 73] on input at bounding box center [490, 70] width 308 height 21
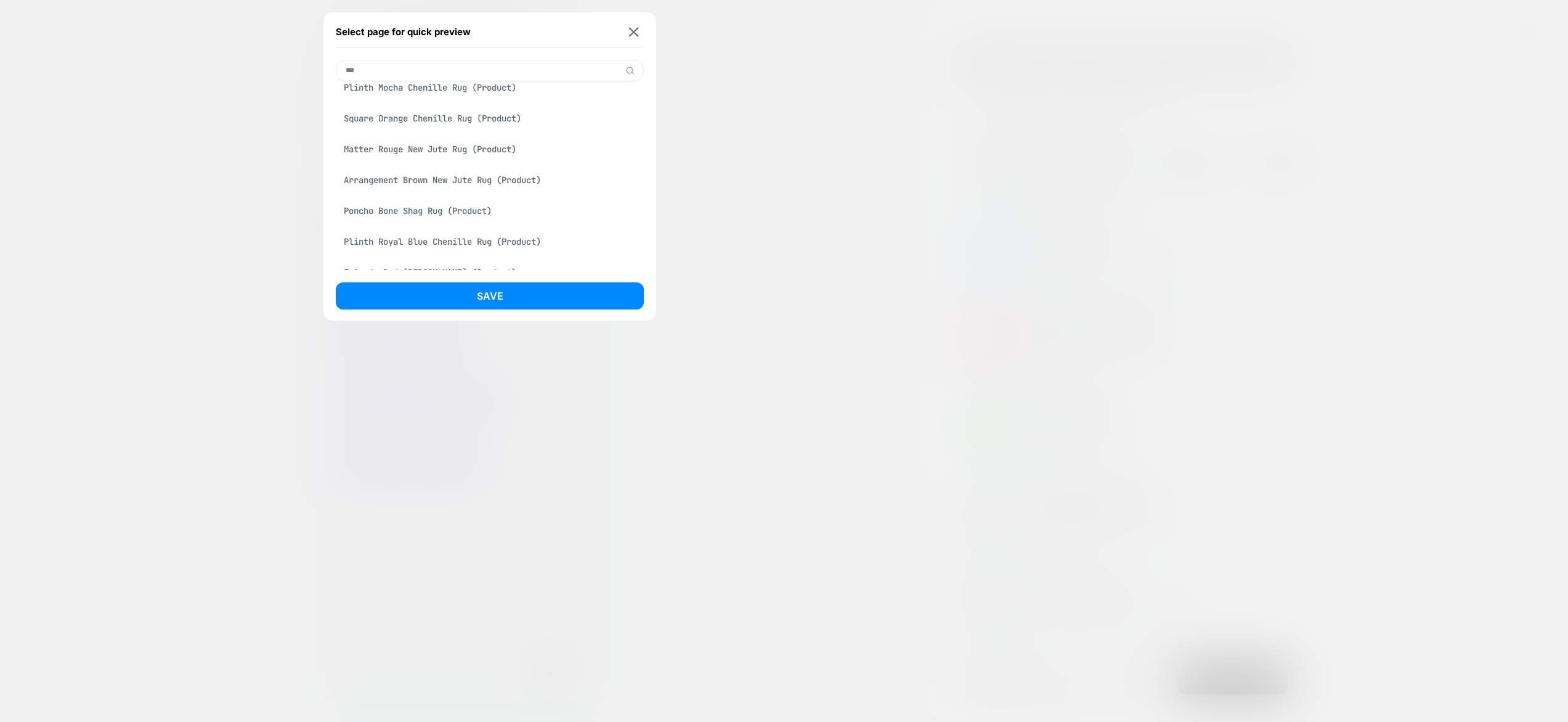
scroll to position [2831, 0]
drag, startPoint x: 434, startPoint y: 72, endPoint x: 289, endPoint y: 71, distance: 145.0
click at [370, 29] on div "Select page for quick preview *** Rugs (Collection) 60x90cm Rugs (Collection) 7…" at bounding box center [462, 18] width 184 height 19
type input "********"
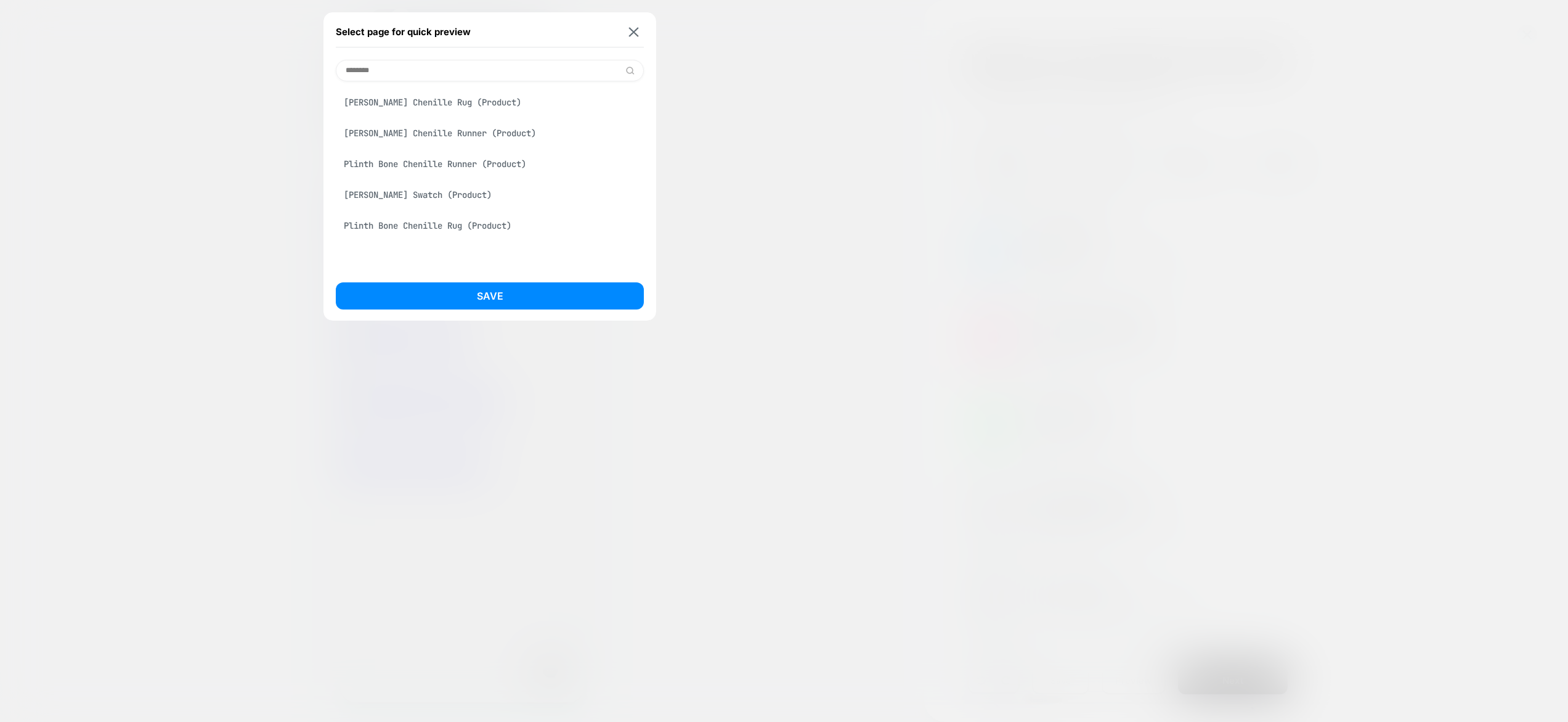
click at [439, 103] on div "[PERSON_NAME] Chenille Rug (Product)" at bounding box center [490, 103] width 308 height 24
click at [480, 304] on button "Save" at bounding box center [490, 296] width 308 height 28
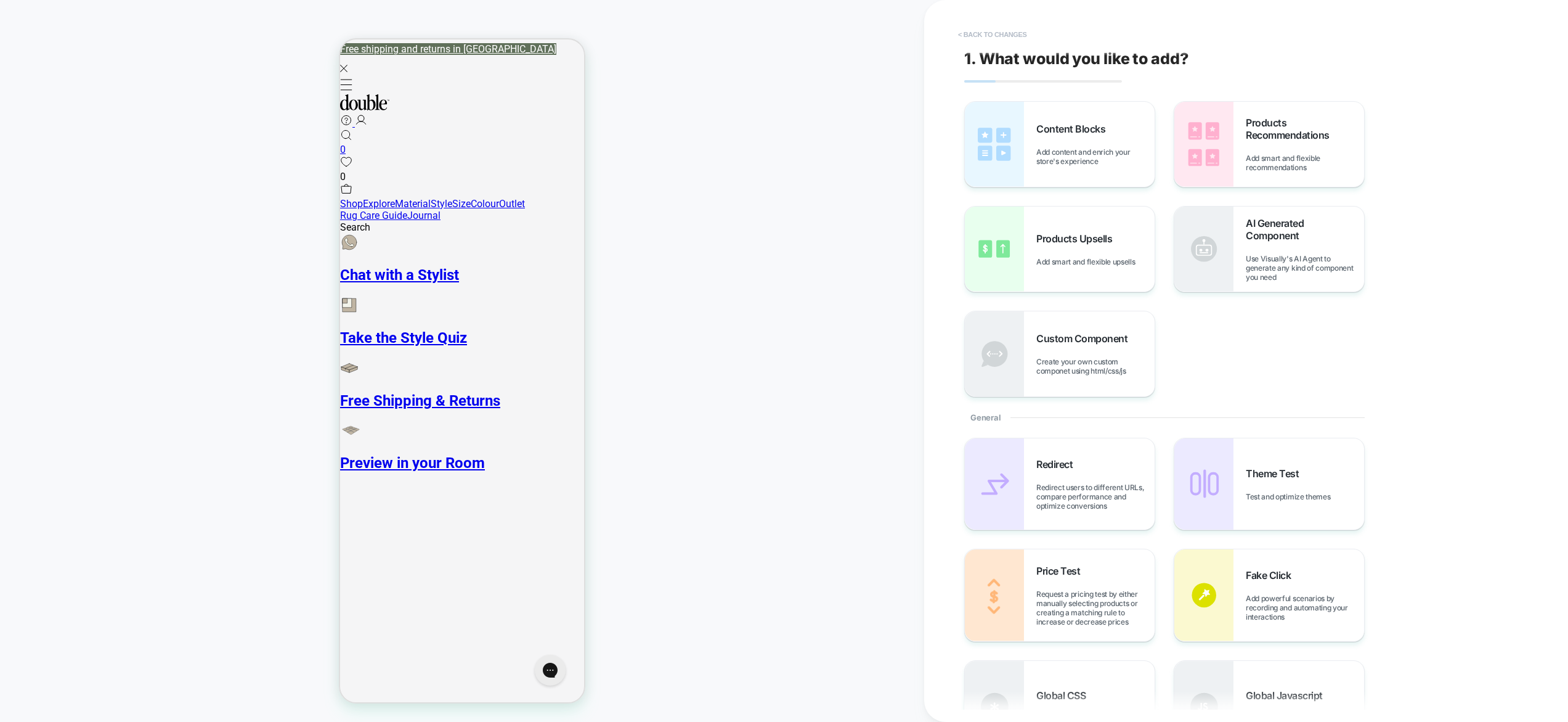
click at [984, 40] on button "< Back to changes" at bounding box center [992, 34] width 82 height 19
